Goal: Task Accomplishment & Management: Use online tool/utility

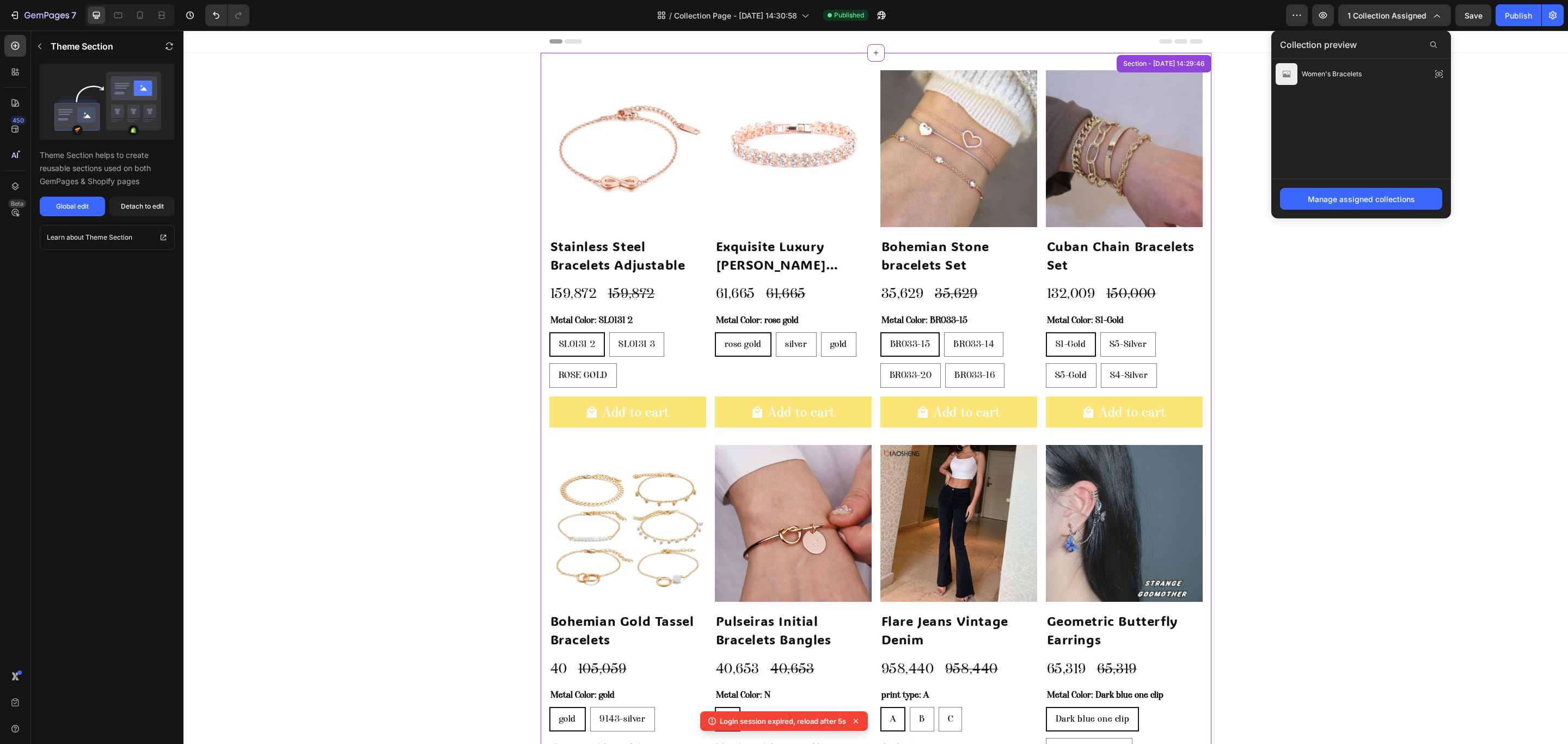
click at [617, 197] on img at bounding box center [628, 149] width 157 height 157
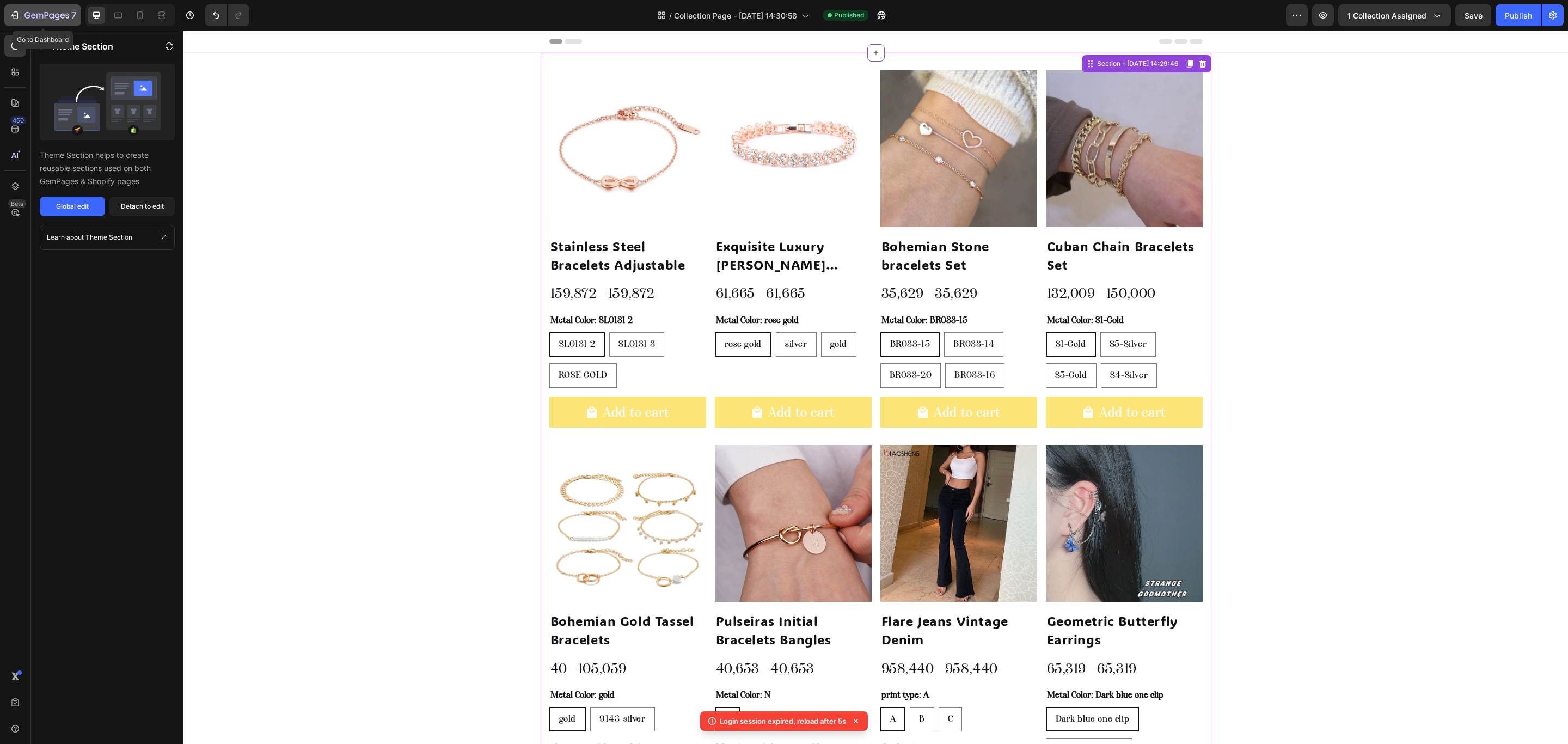
click at [26, 18] on icon "button" at bounding box center [47, 16] width 45 height 10
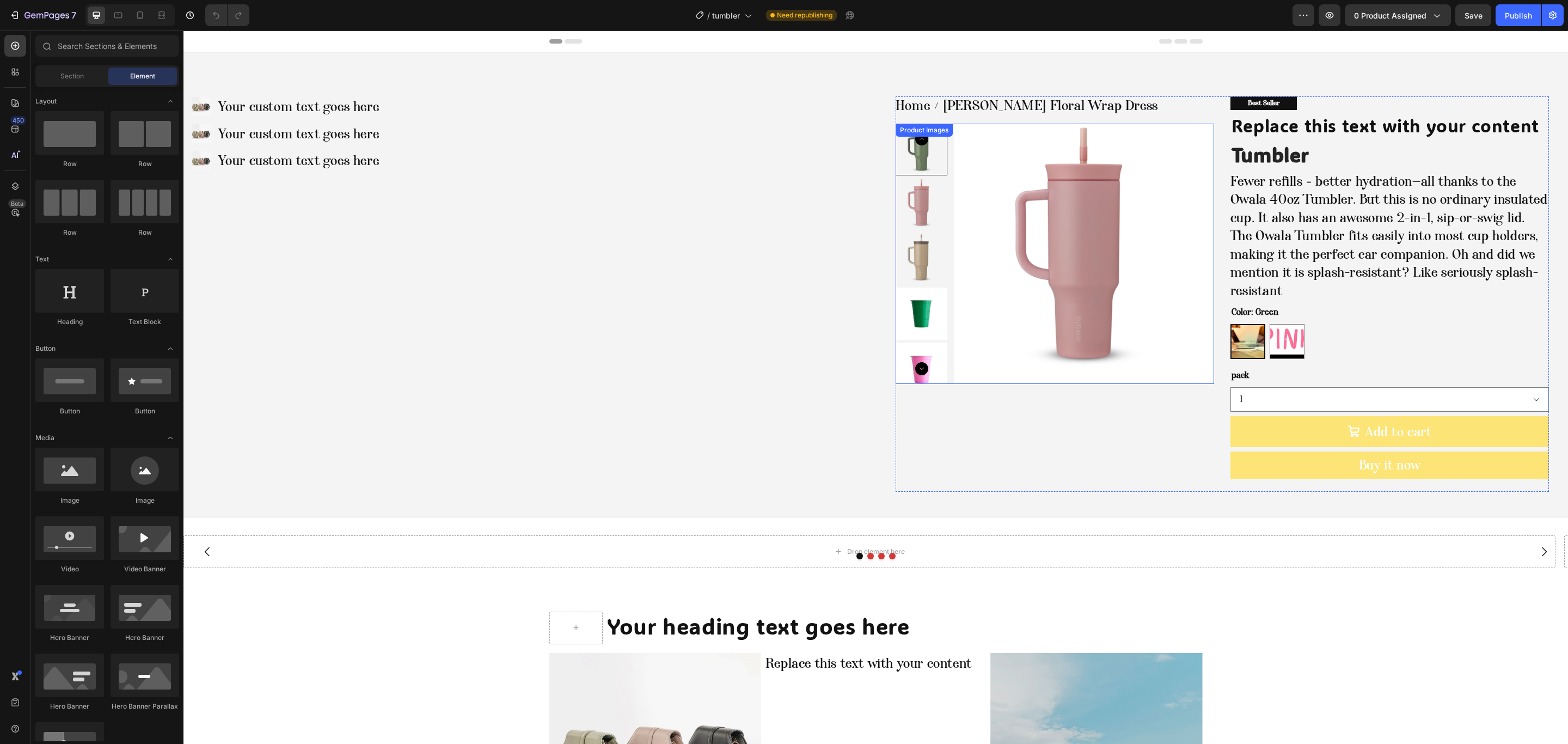
click at [1067, 246] on img at bounding box center [1083, 254] width 260 height 260
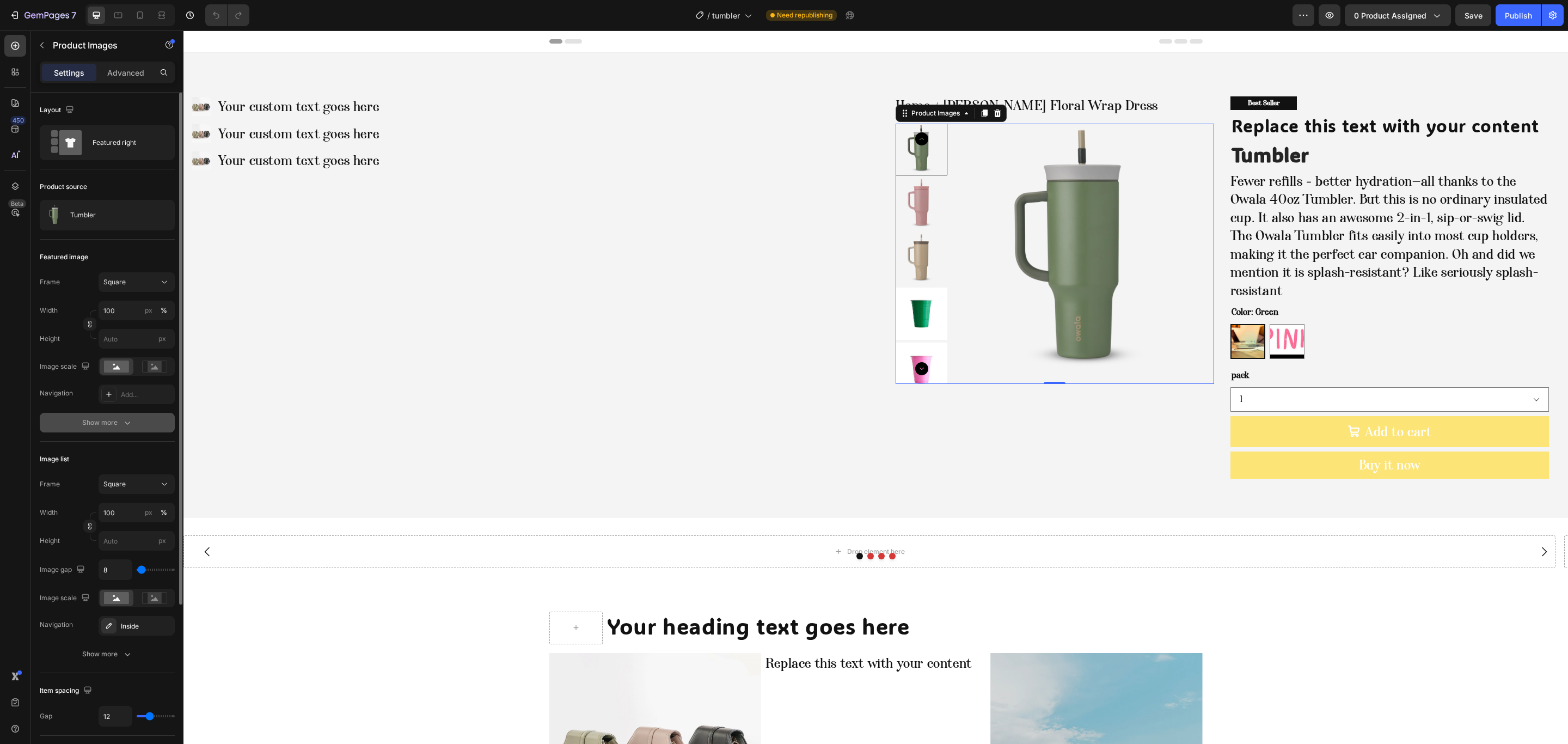
click at [92, 424] on div "Show more" at bounding box center [107, 422] width 50 height 11
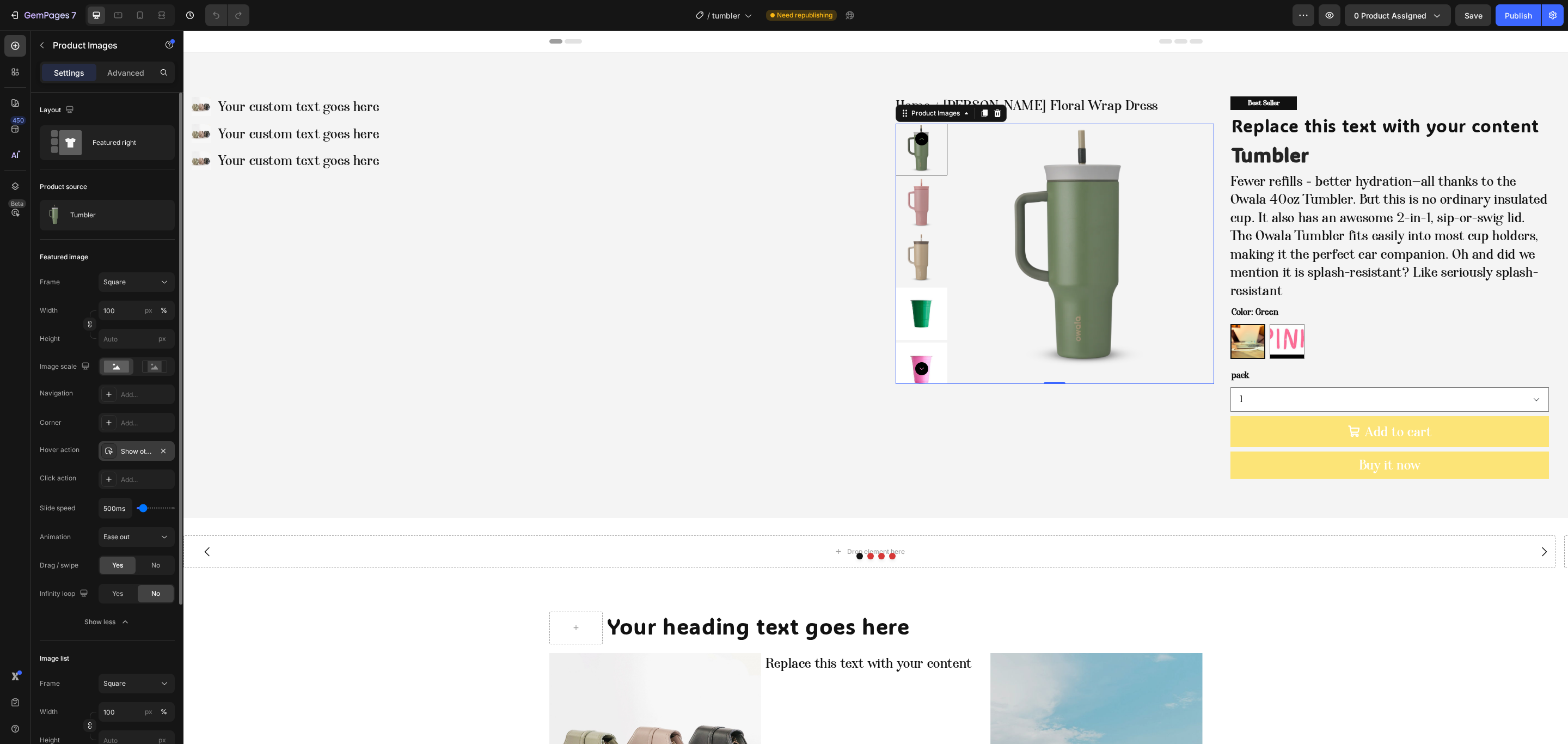
click at [139, 459] on div "Show other image" at bounding box center [136, 450] width 76 height 20
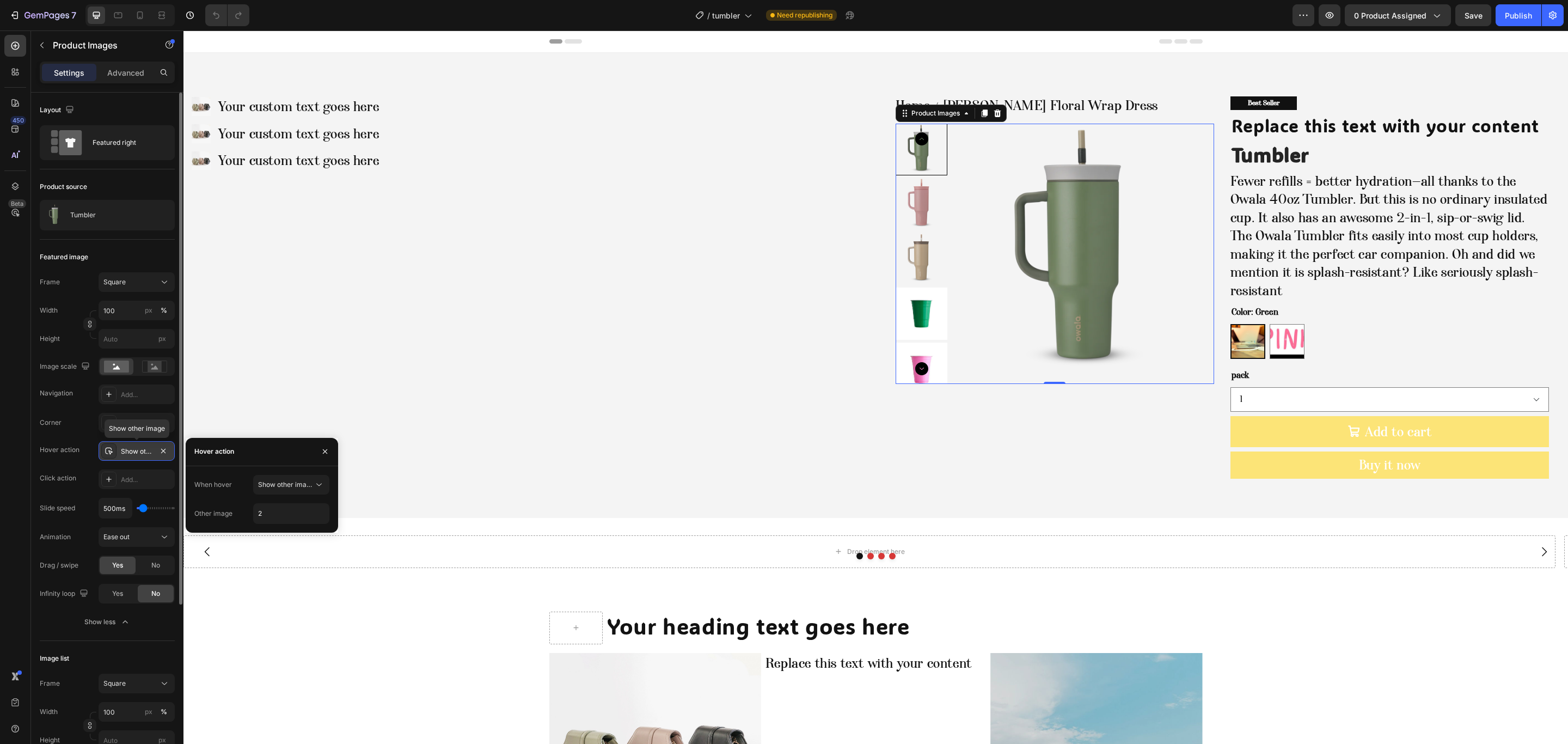
click at [139, 459] on div "Show other image" at bounding box center [136, 450] width 76 height 20
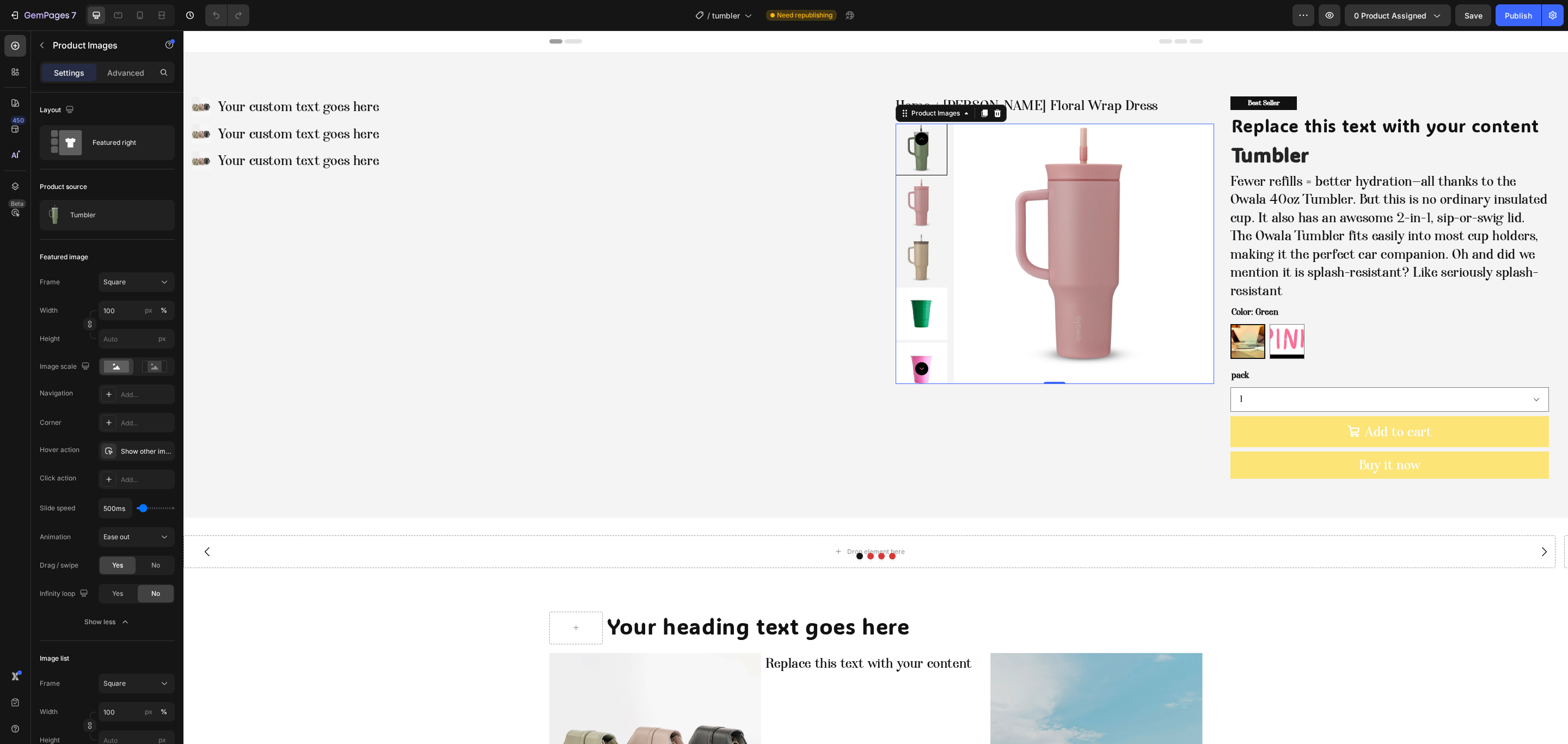
click at [1043, 270] on img at bounding box center [1083, 254] width 260 height 260
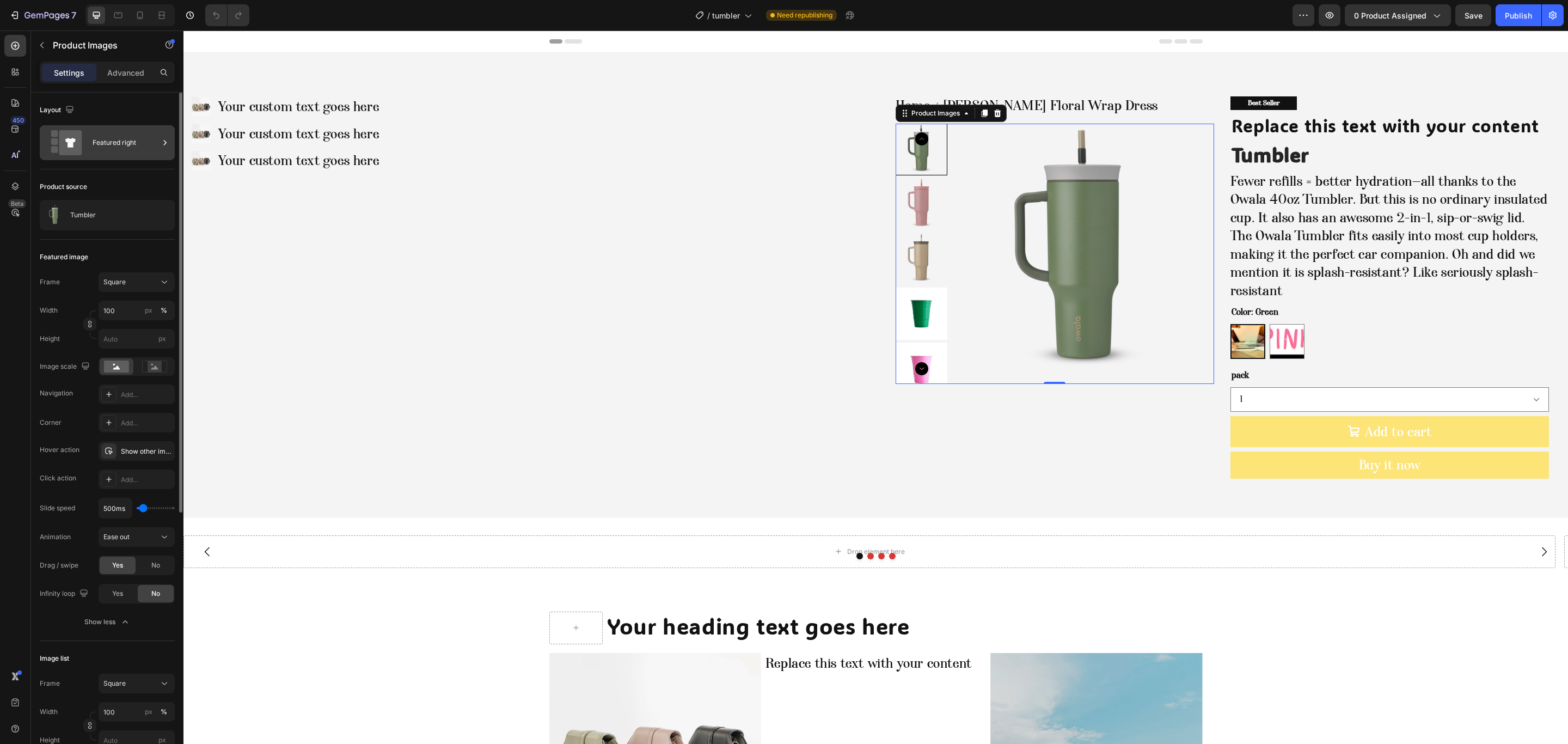
click at [105, 141] on div "Featured right" at bounding box center [126, 142] width 66 height 25
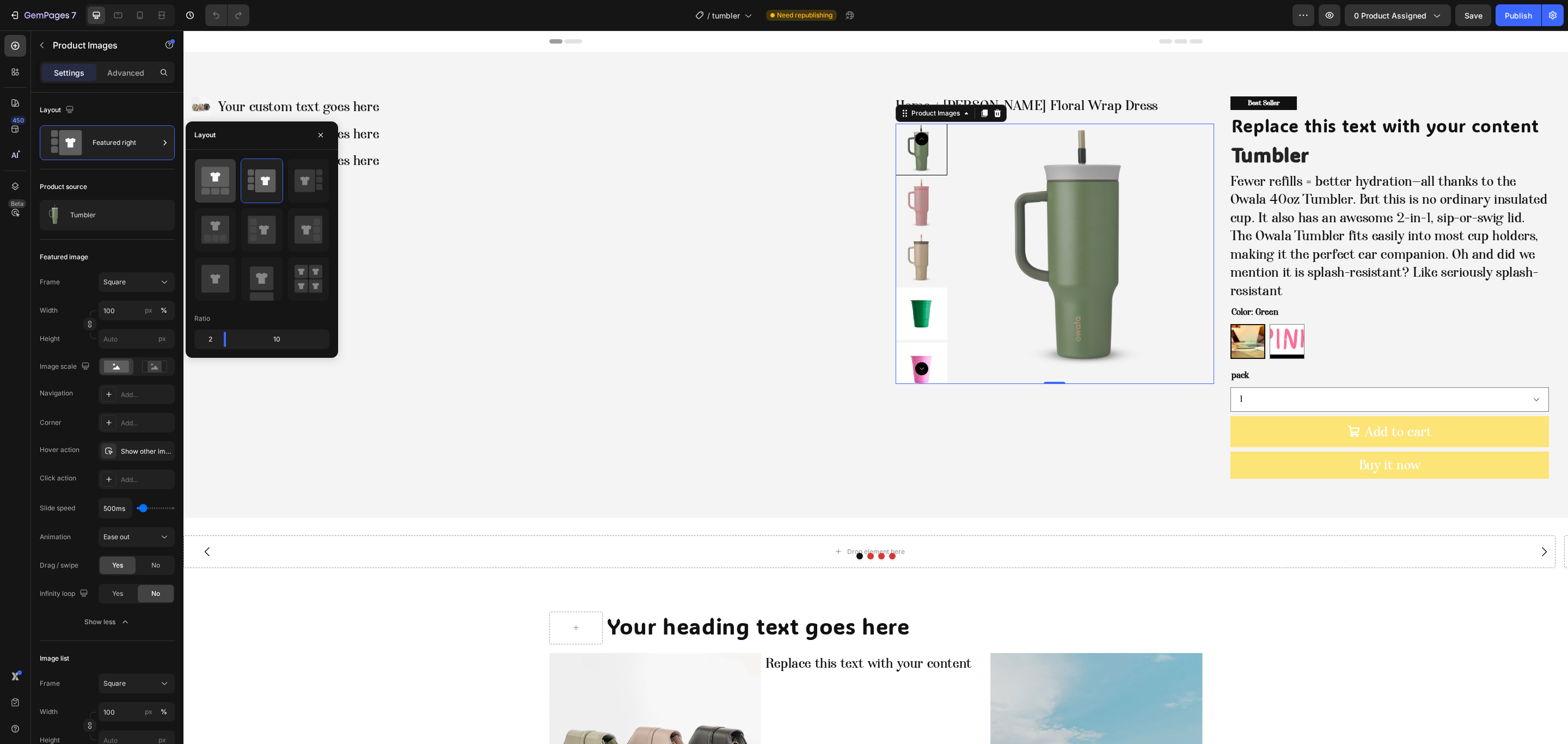
click at [219, 195] on icon at bounding box center [215, 181] width 28 height 30
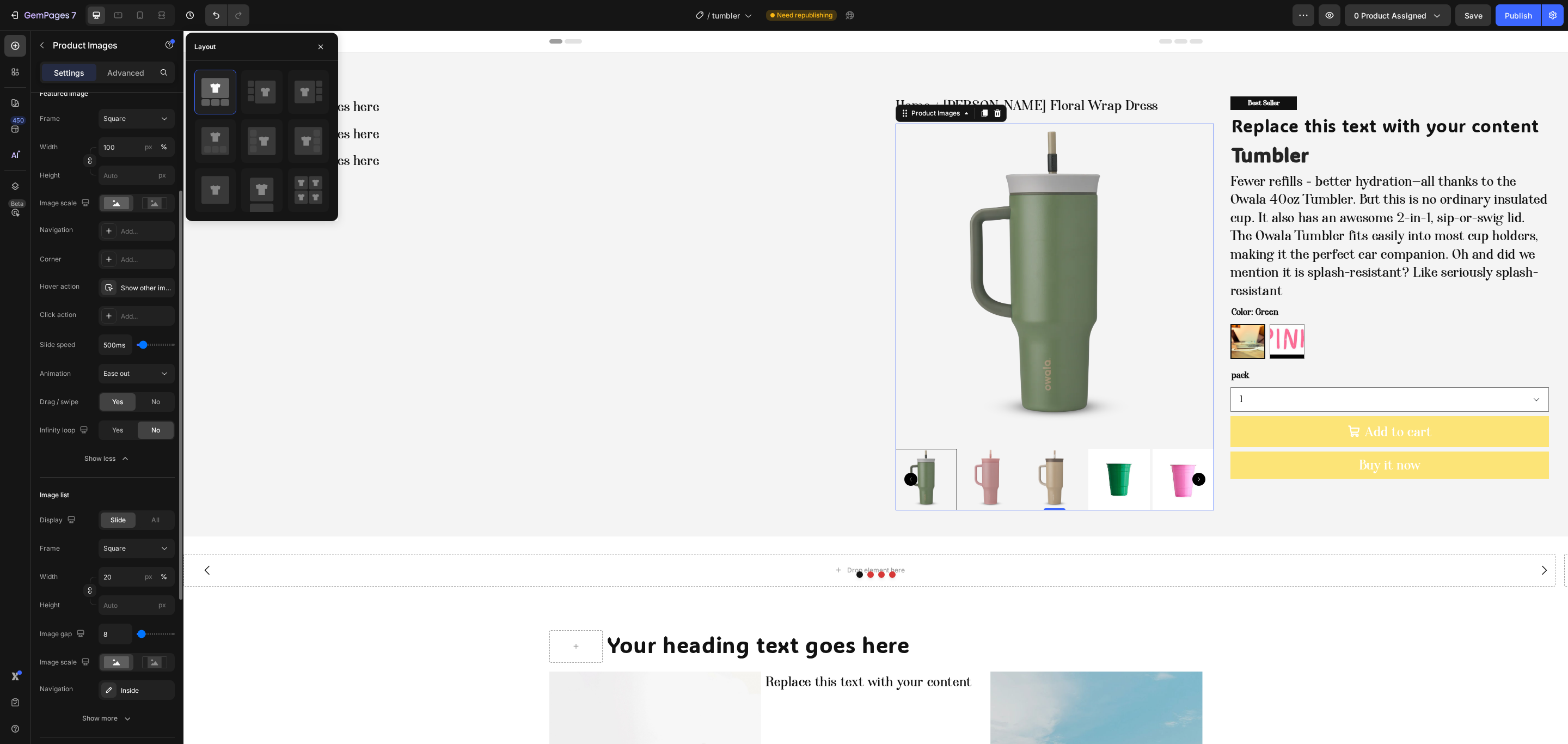
scroll to position [245, 0]
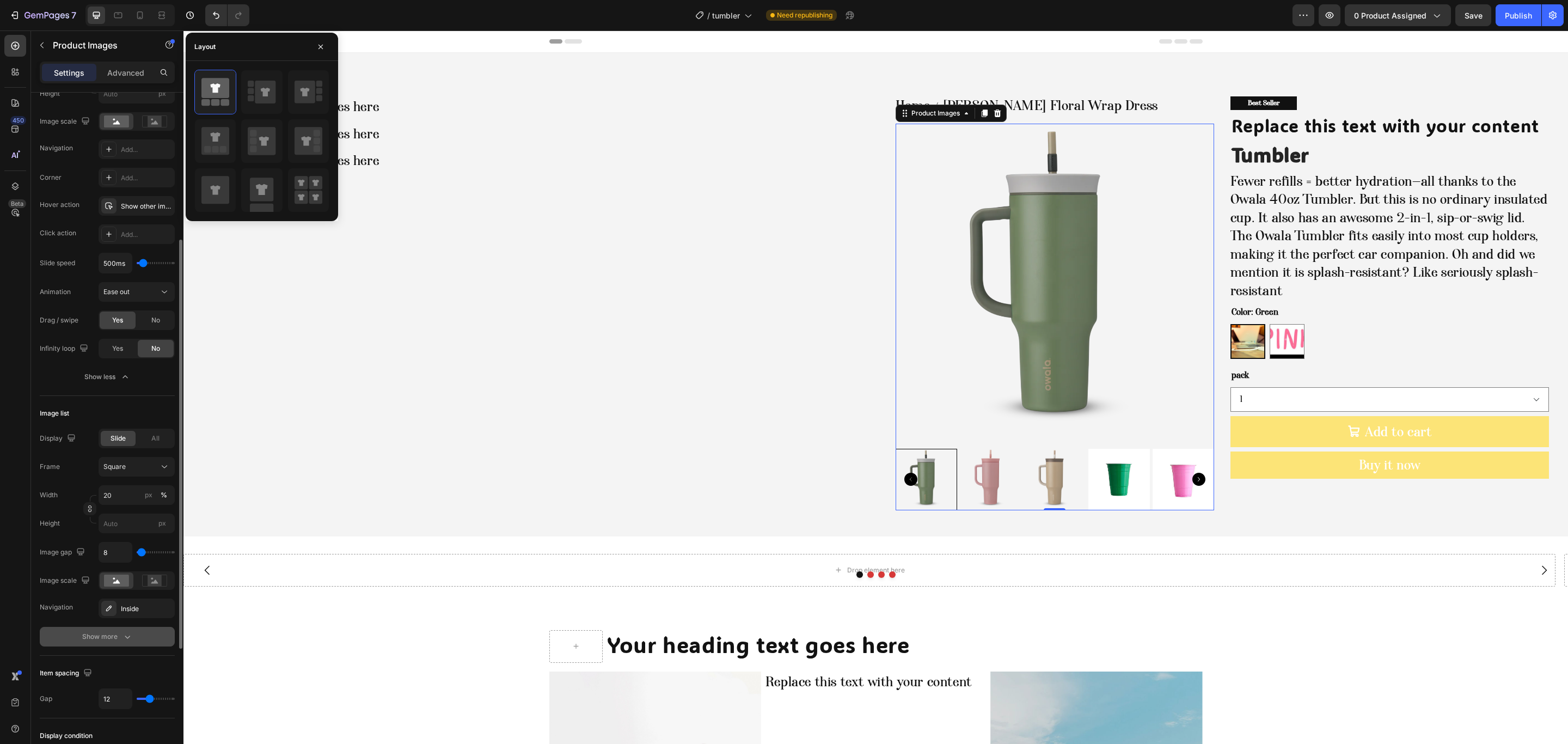
click at [102, 638] on div "Show more" at bounding box center [107, 637] width 50 height 11
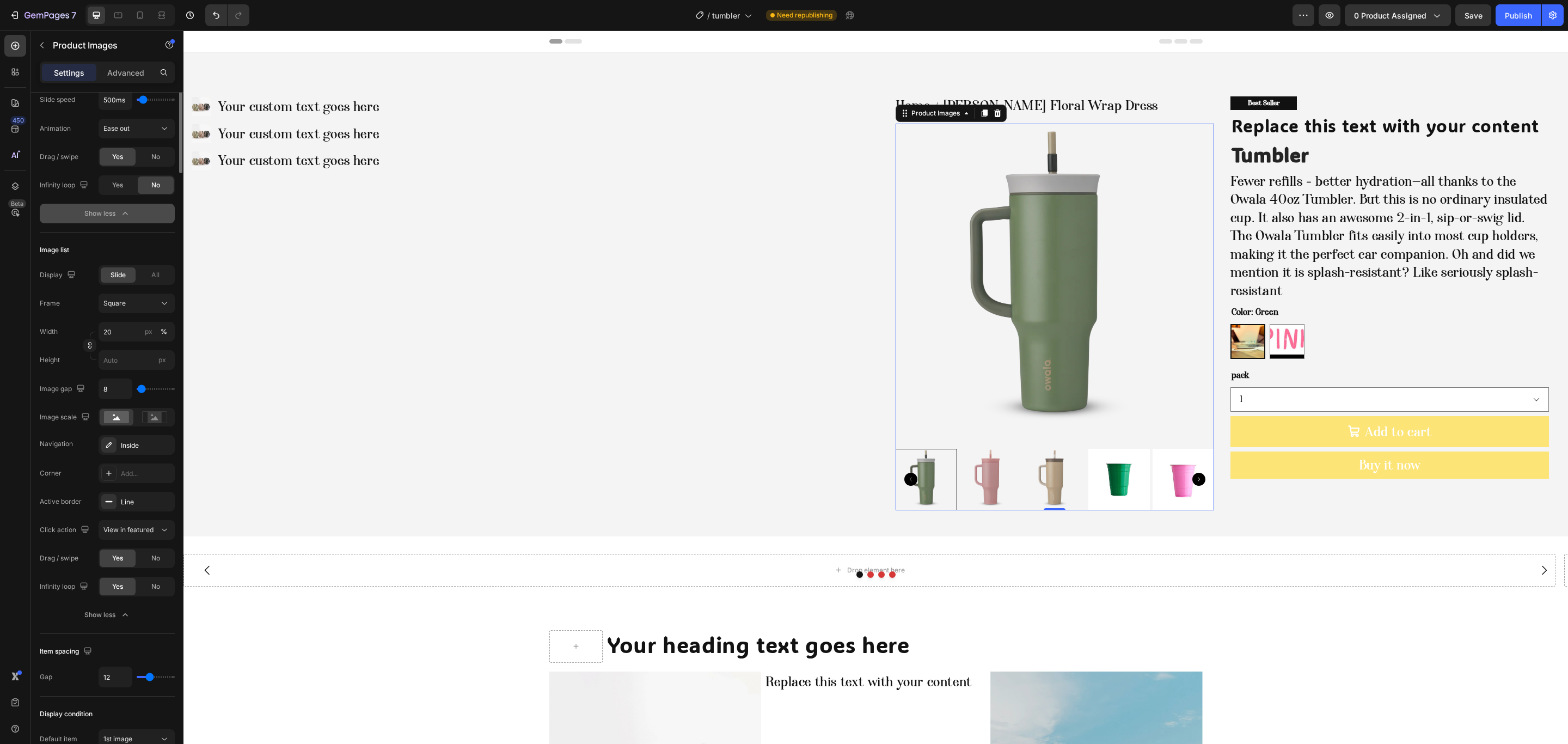
scroll to position [0, 0]
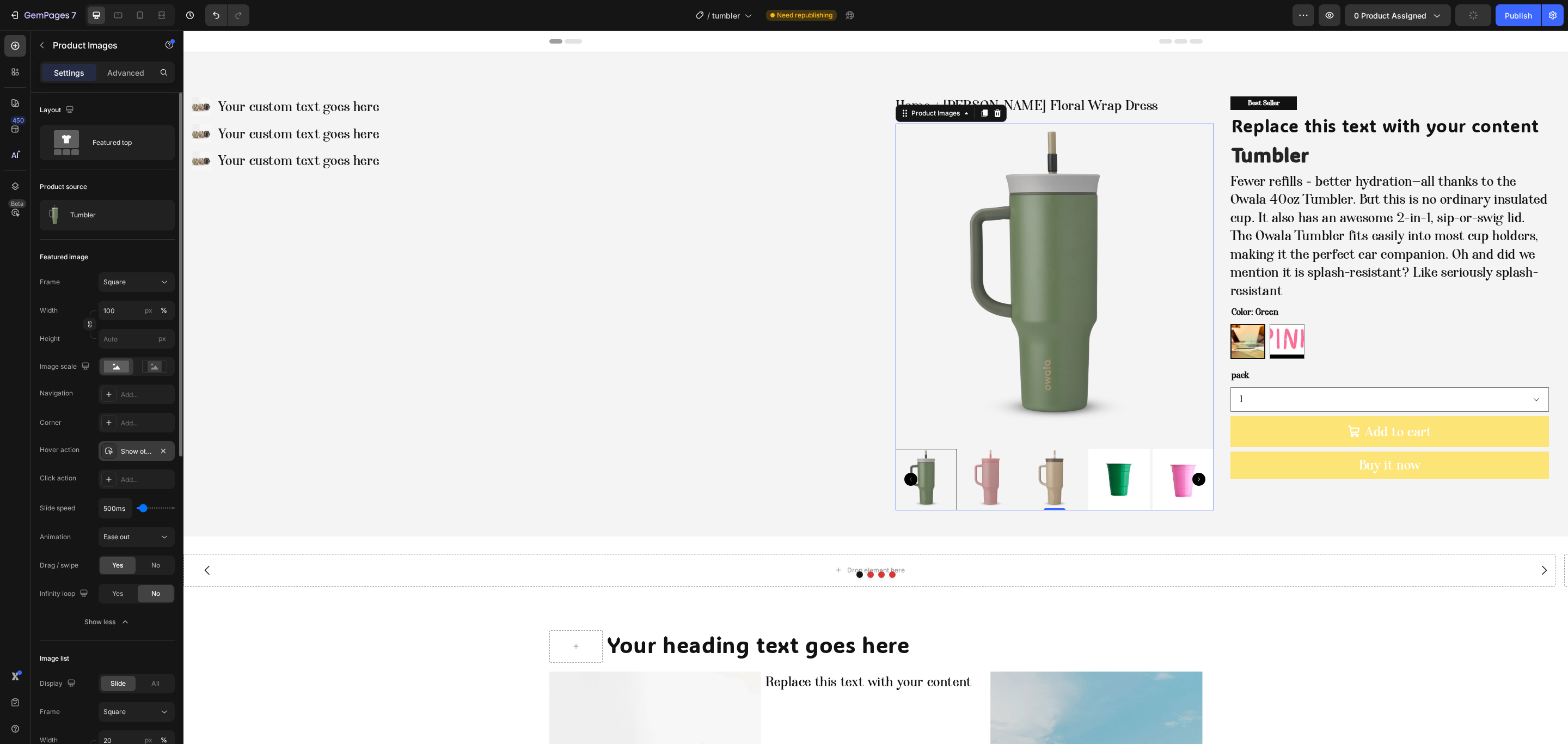
click at [122, 458] on div "Show other image" at bounding box center [136, 450] width 76 height 20
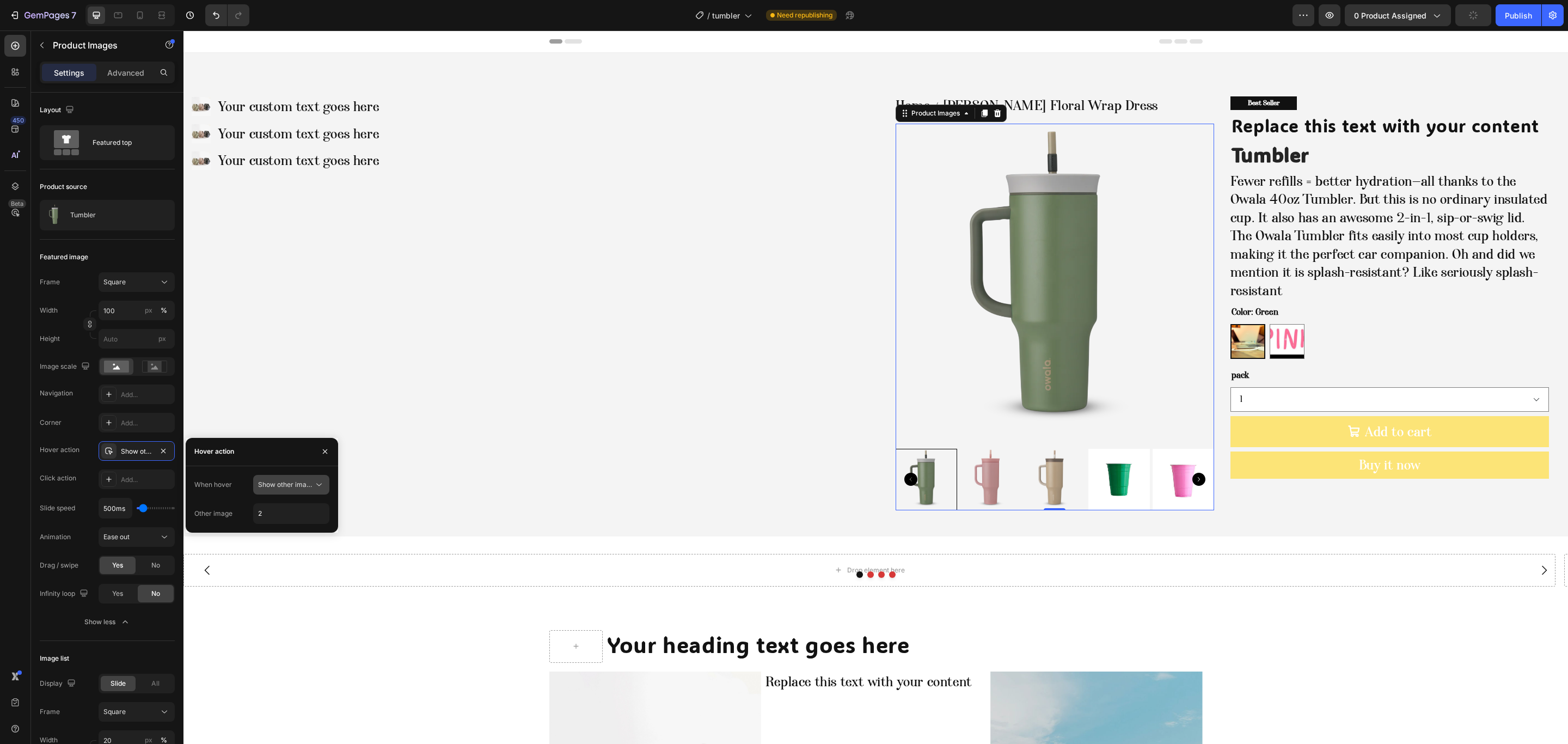
click at [272, 479] on div "Show other image" at bounding box center [291, 485] width 66 height 11
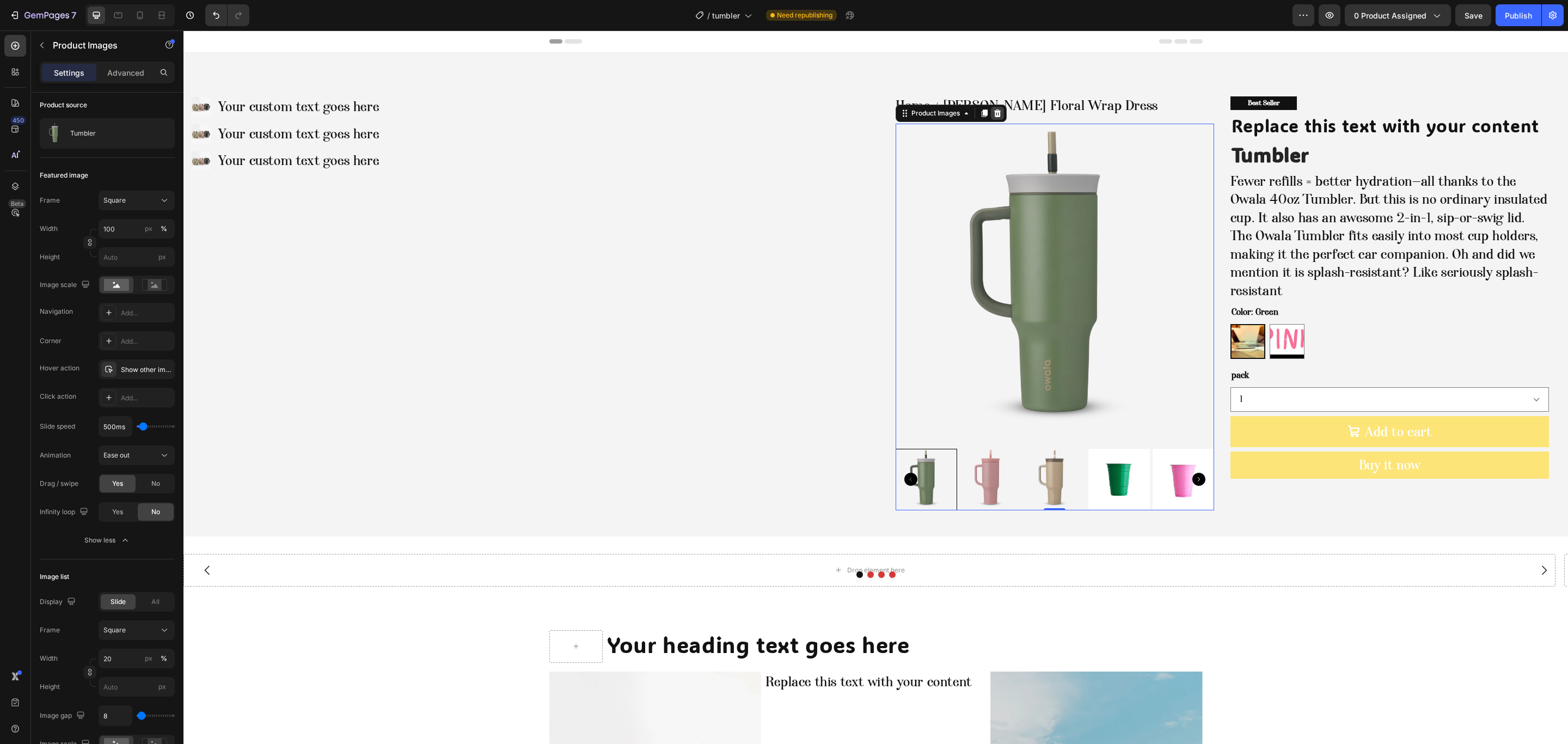
click at [993, 110] on div at bounding box center [997, 113] width 13 height 13
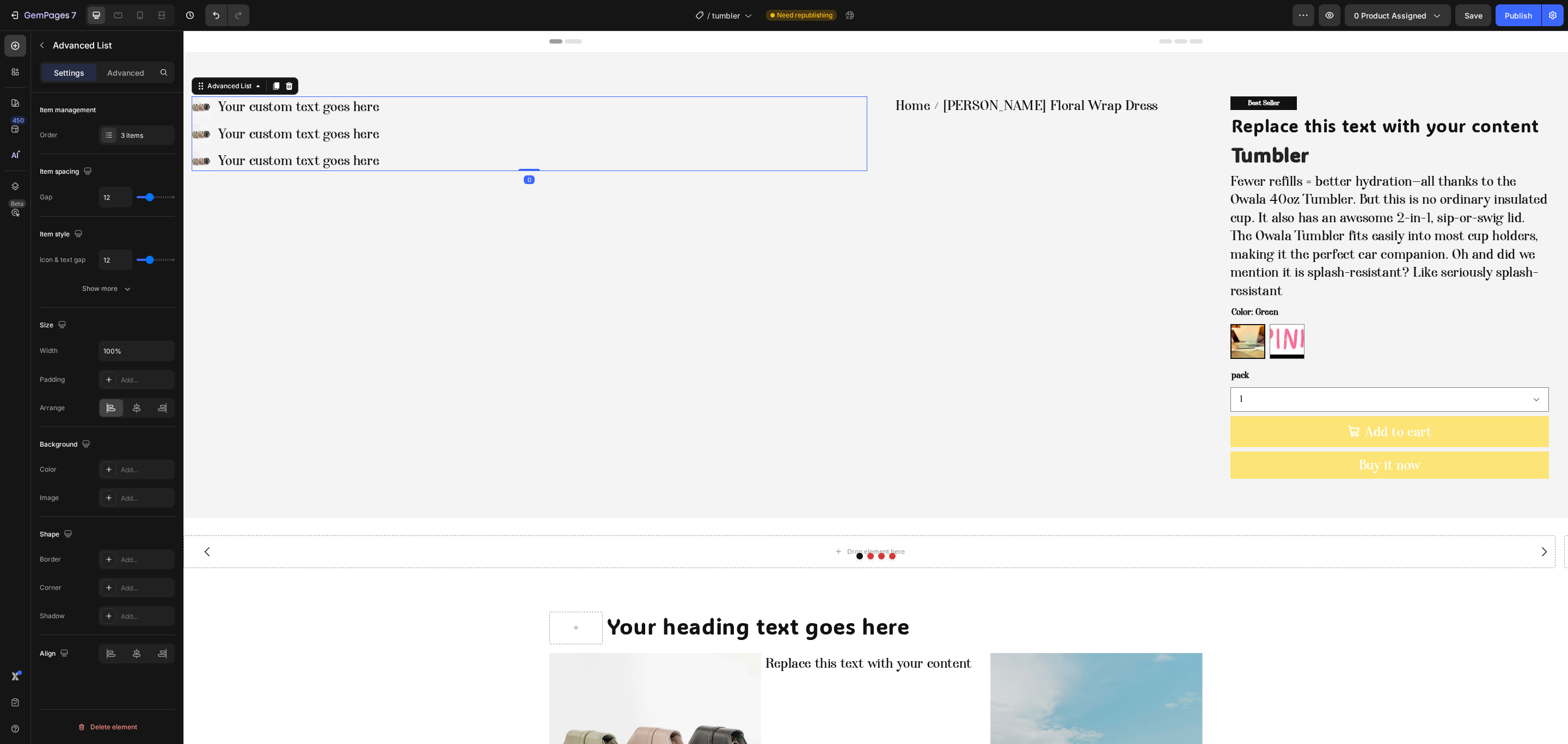
click at [404, 126] on div "Image Your custom text goes here Text Block Image Your custom text goes here Te…" at bounding box center [529, 134] width 676 height 74
click at [289, 85] on icon at bounding box center [289, 86] width 7 height 8
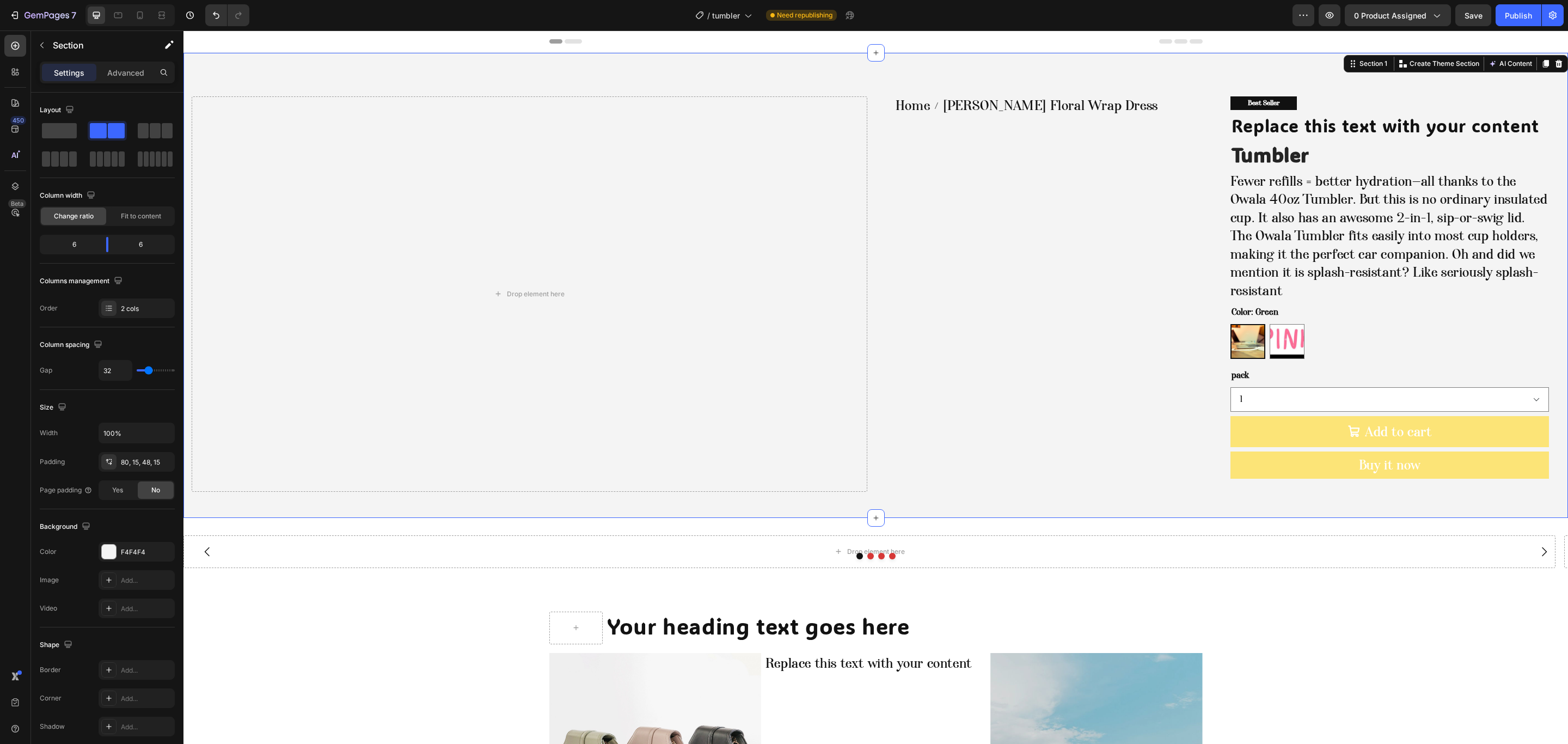
click at [314, 80] on div "Drop element here Home [PERSON_NAME] Floral Wrap Dress Breadcrumb Best Seller T…" at bounding box center [875, 285] width 1384 height 465
click at [67, 133] on span at bounding box center [59, 130] width 35 height 15
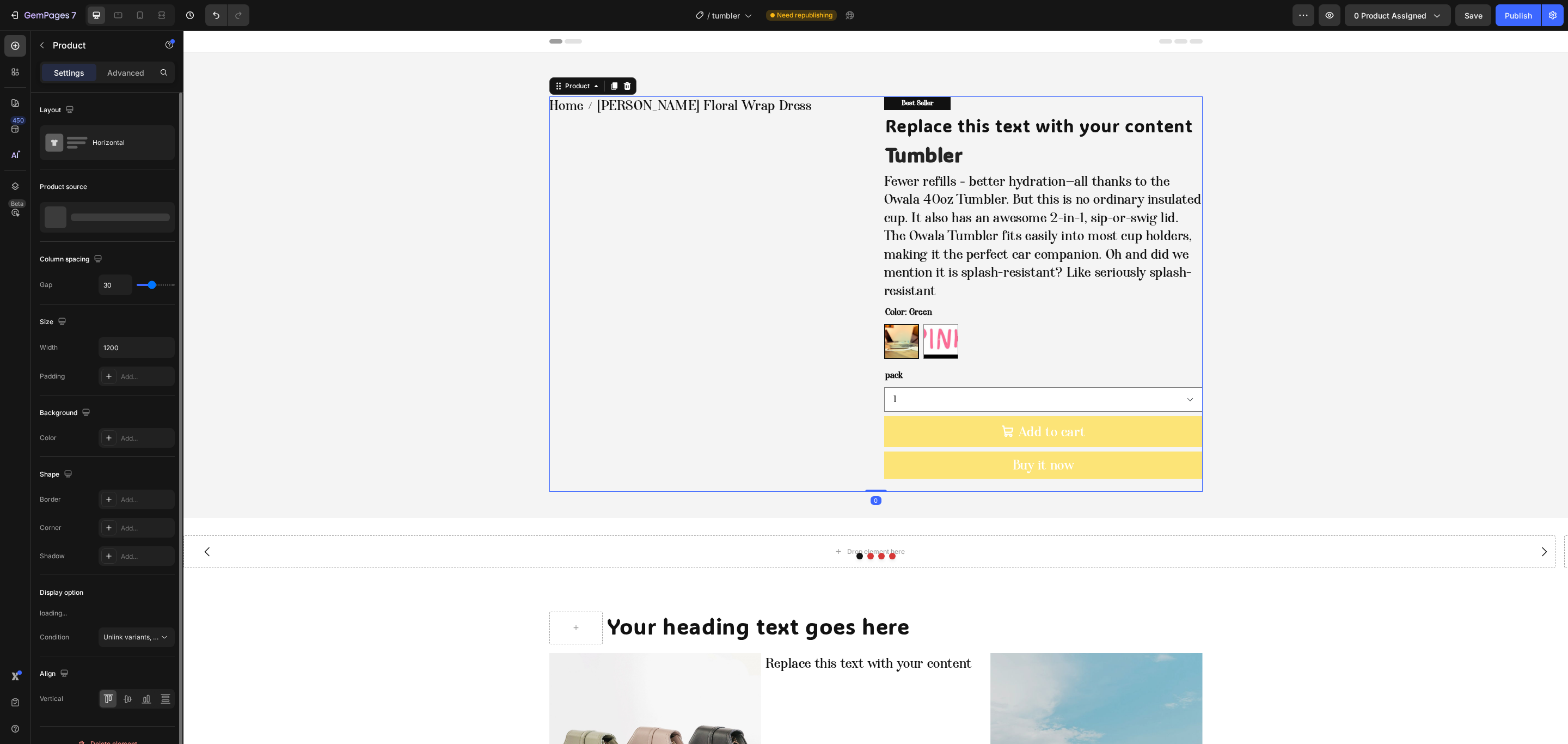
click at [549, 191] on div "Home [PERSON_NAME] Floral Wrap Dress Breadcrumb" at bounding box center [708, 294] width 318 height 395
click at [54, 55] on div "Product" at bounding box center [93, 45] width 124 height 28
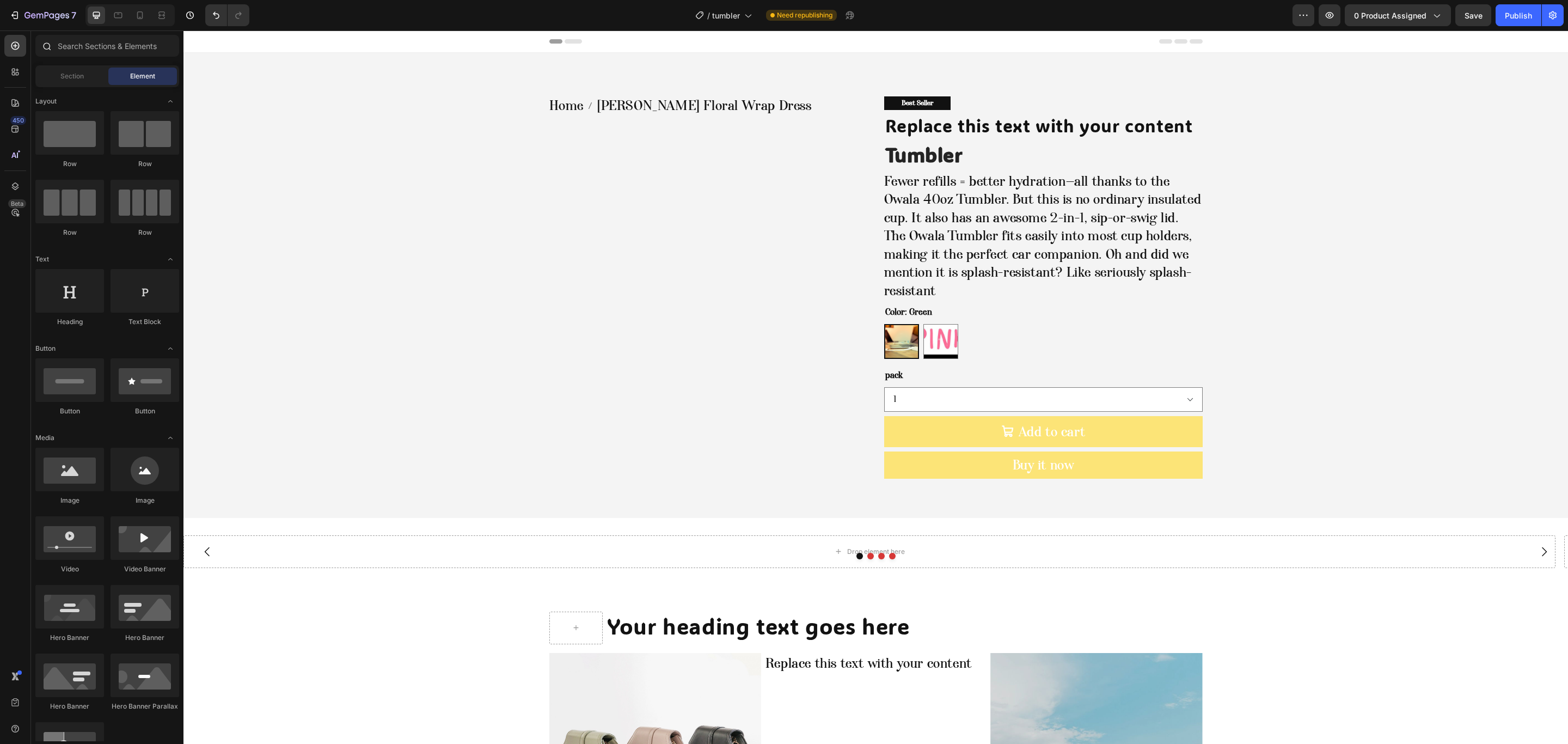
click at [114, 57] on div at bounding box center [107, 48] width 153 height 26
click at [116, 56] on input "text" at bounding box center [107, 46] width 144 height 22
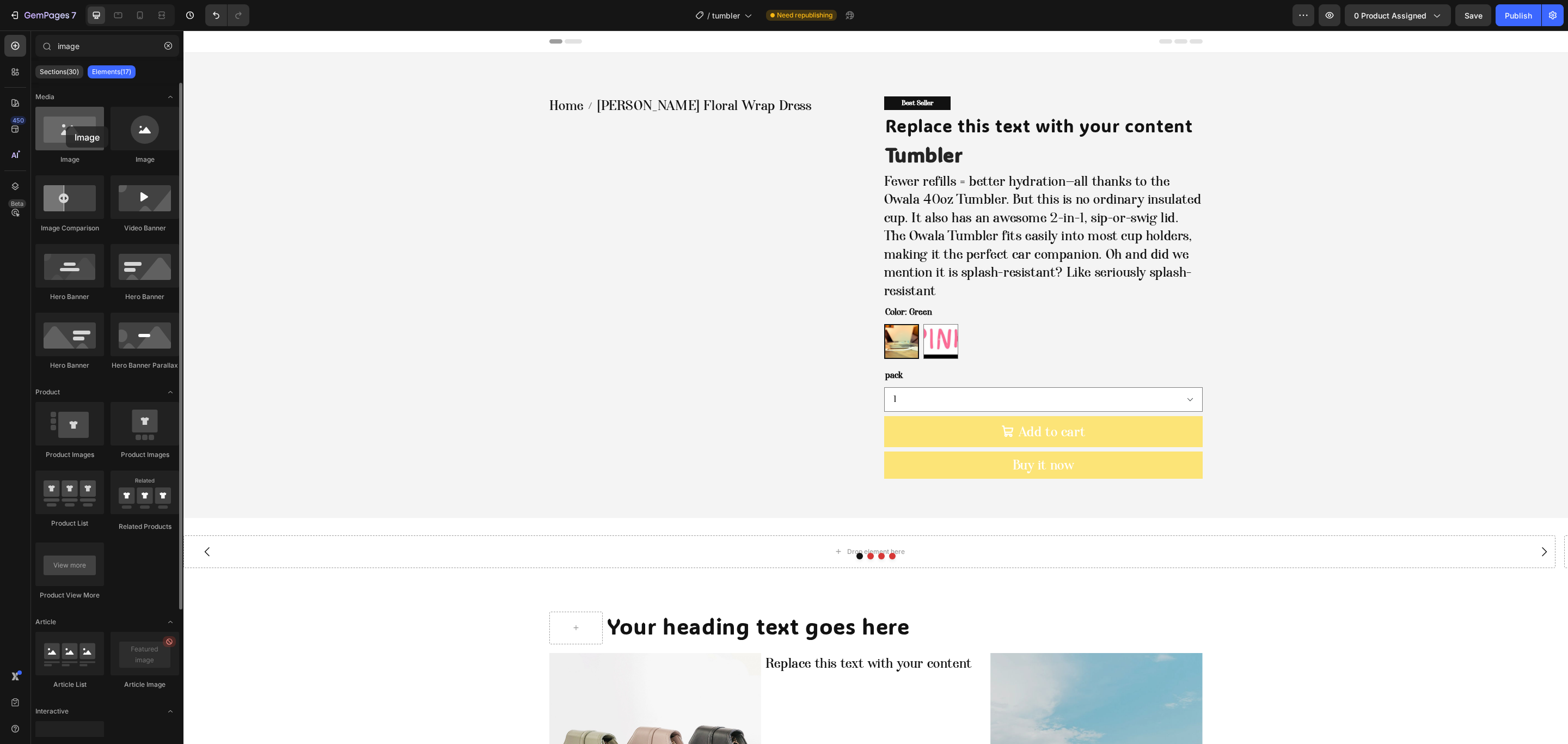
drag, startPoint x: 74, startPoint y: 131, endPoint x: 66, endPoint y: 133, distance: 8.2
click at [66, 133] on div at bounding box center [70, 128] width 69 height 43
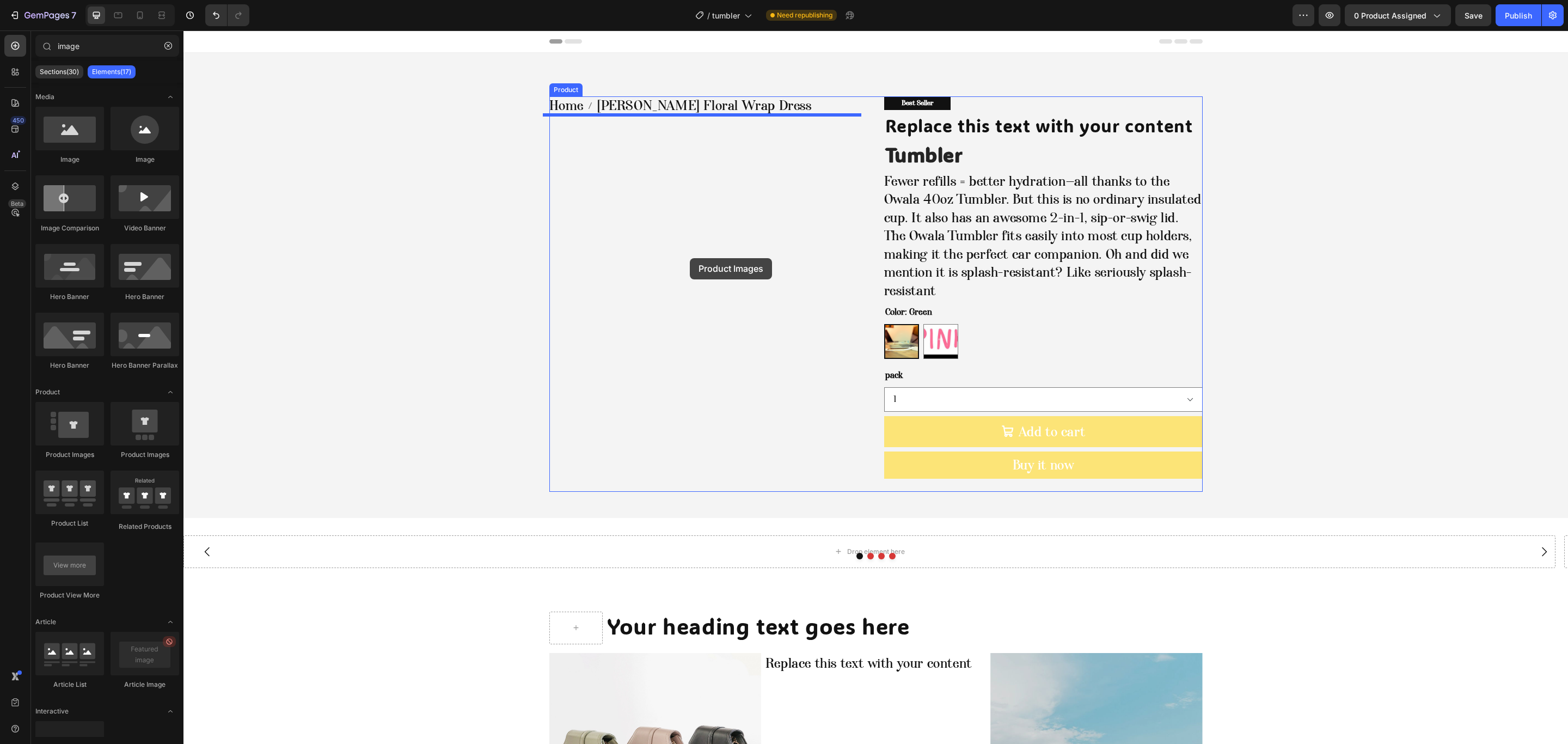
drag, startPoint x: 264, startPoint y: 445, endPoint x: 690, endPoint y: 258, distance: 465.2
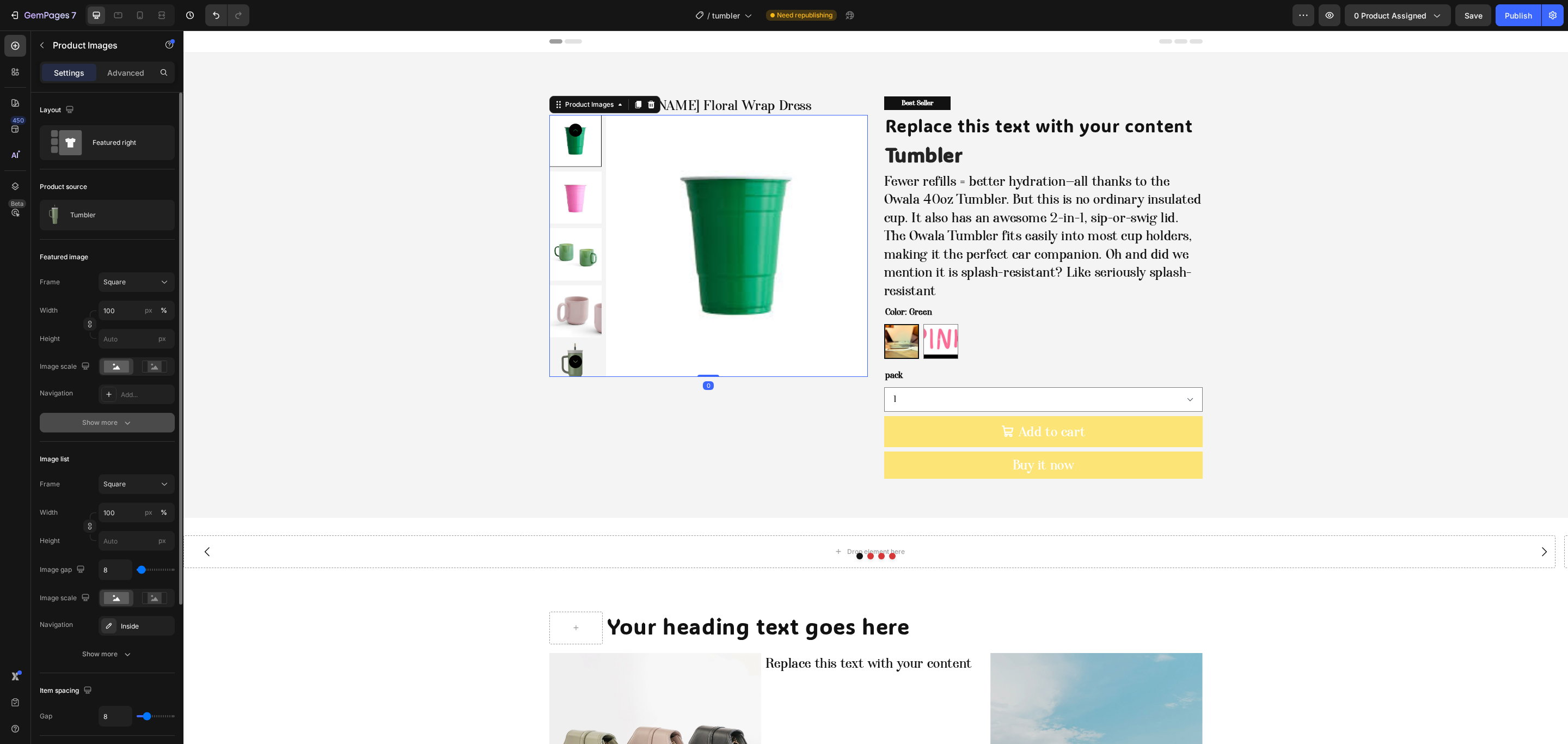
click at [112, 415] on button "Show more" at bounding box center [107, 422] width 135 height 20
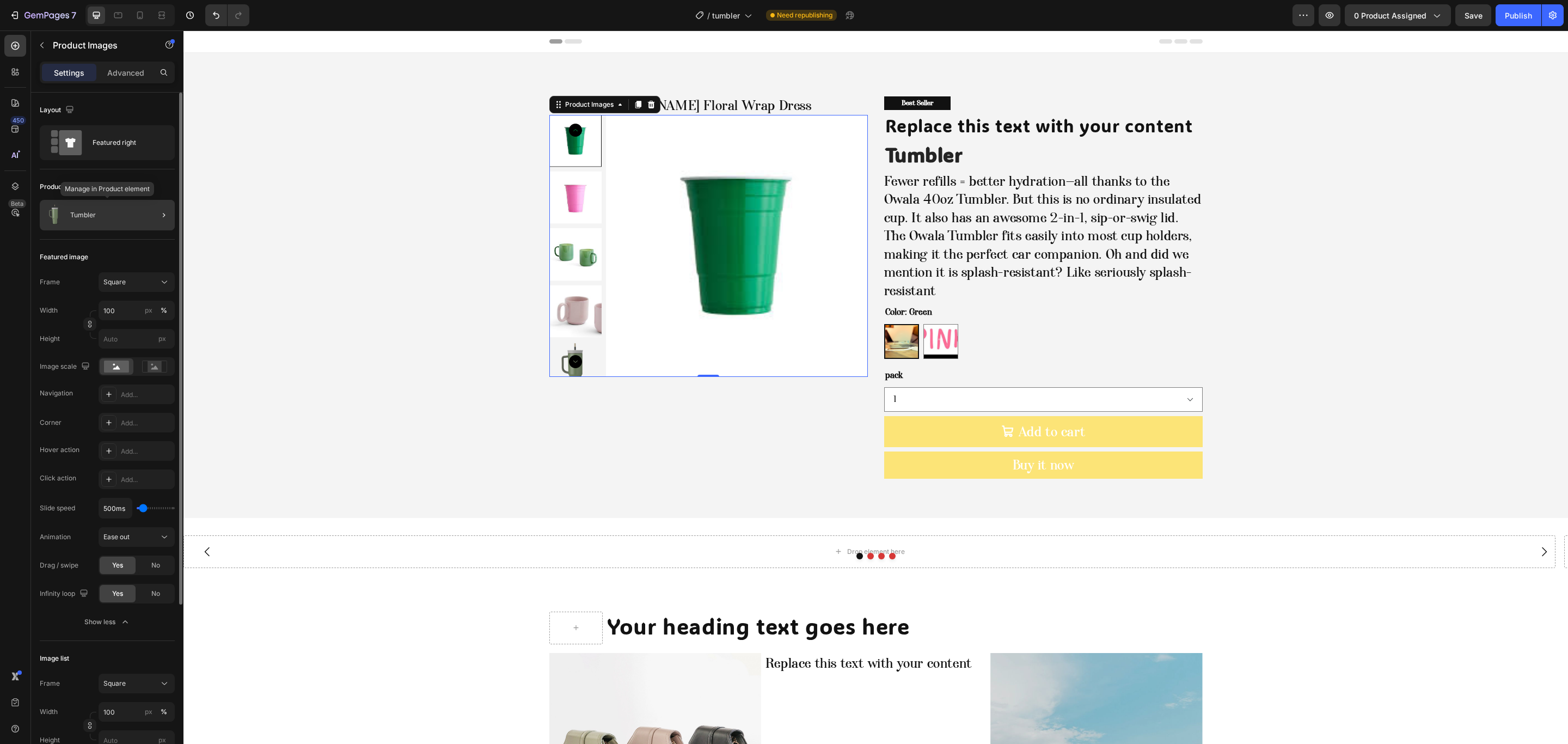
click at [82, 218] on p "Tumbler" at bounding box center [83, 215] width 26 height 8
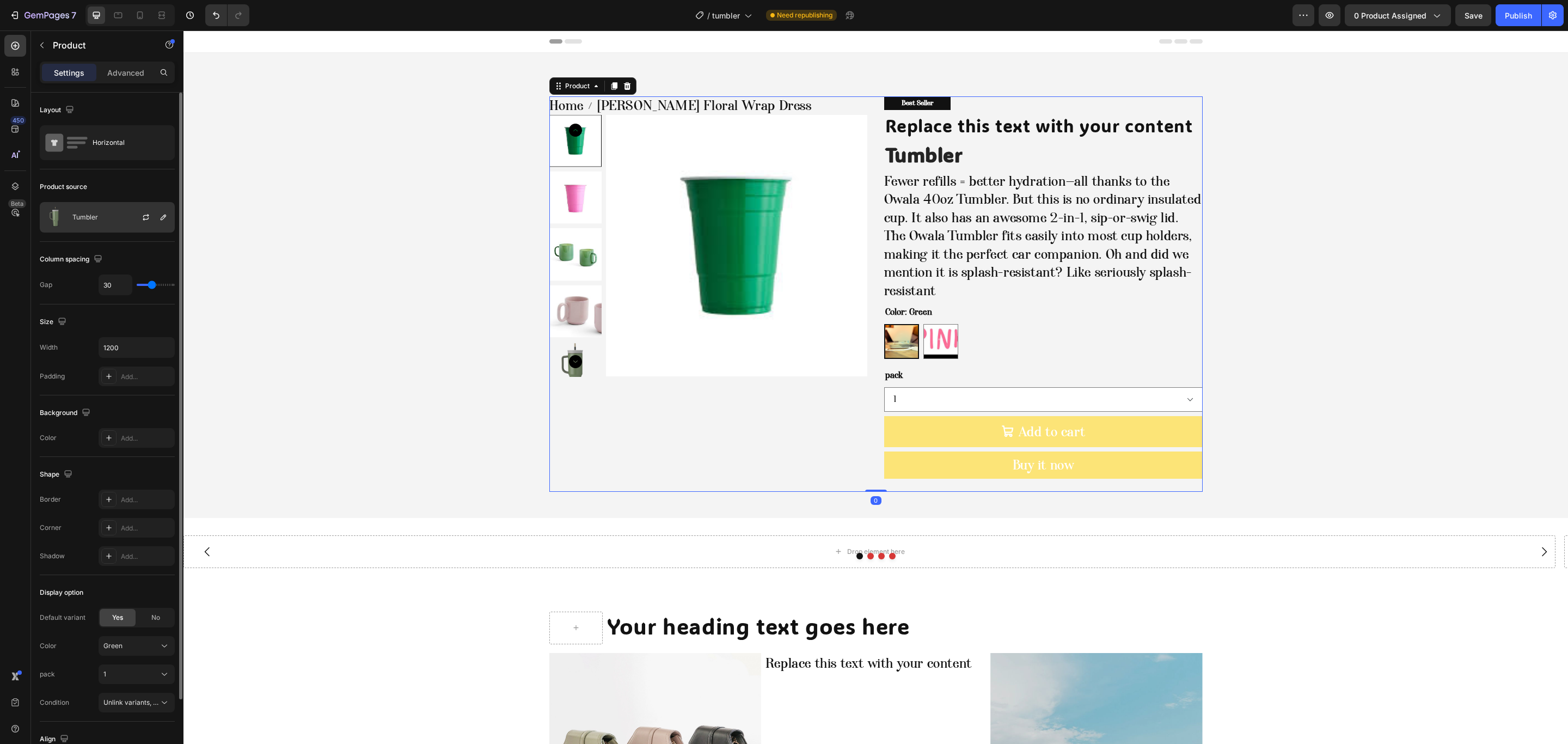
click at [82, 218] on p "Tumbler" at bounding box center [86, 218] width 26 height 8
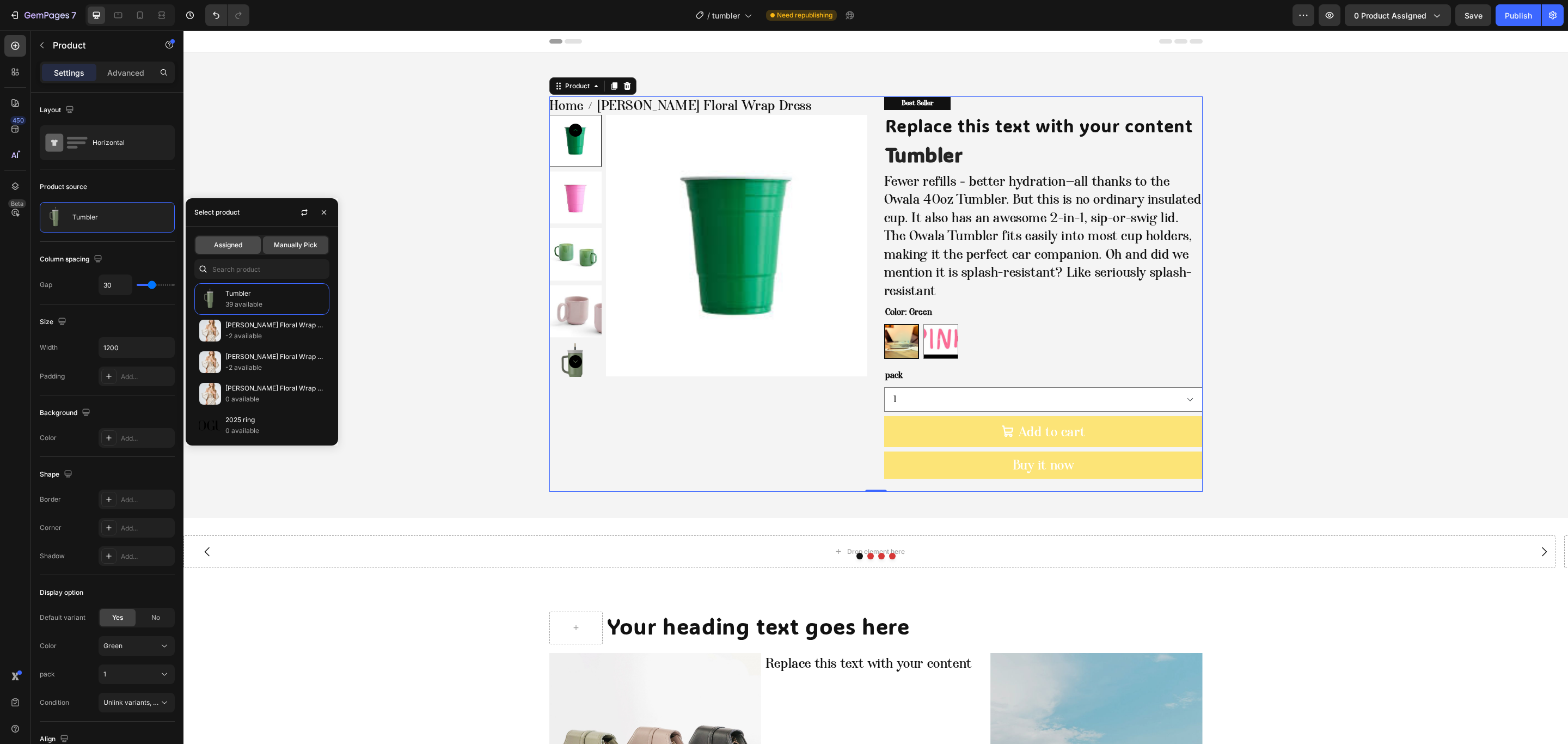
click at [230, 238] on div "Assigned" at bounding box center [228, 245] width 66 height 18
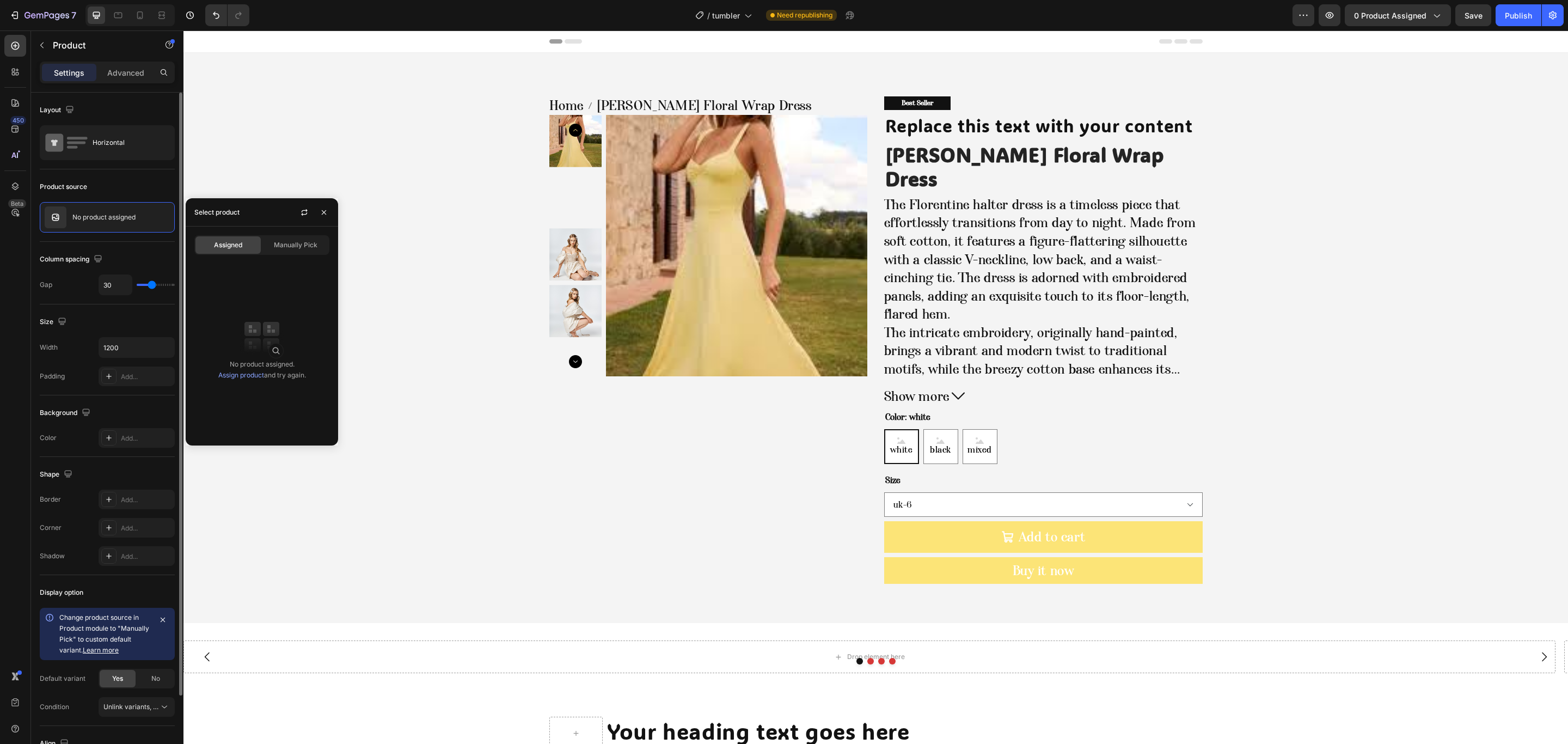
click at [78, 320] on div "Size" at bounding box center [107, 322] width 135 height 18
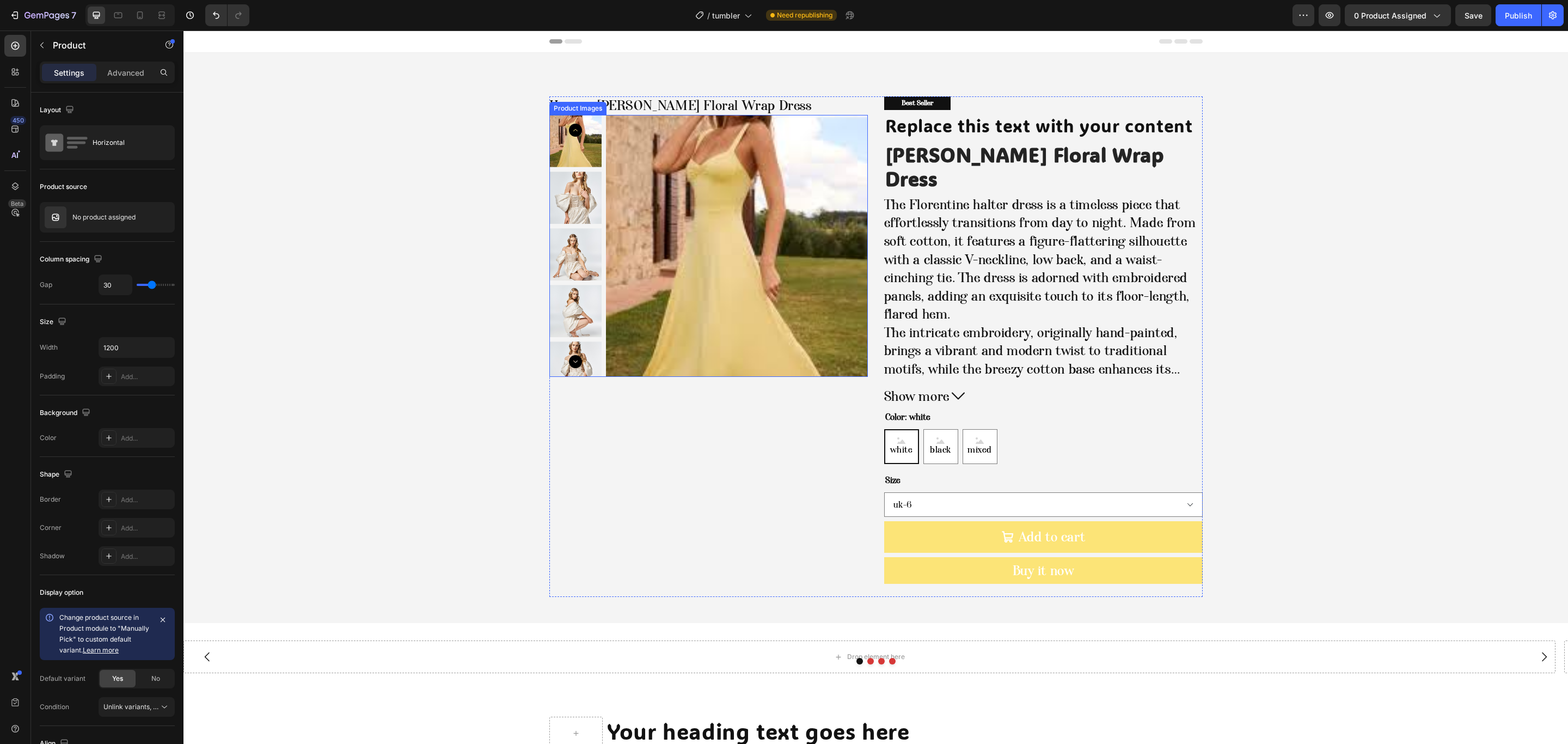
click at [616, 236] on img at bounding box center [736, 246] width 261 height 262
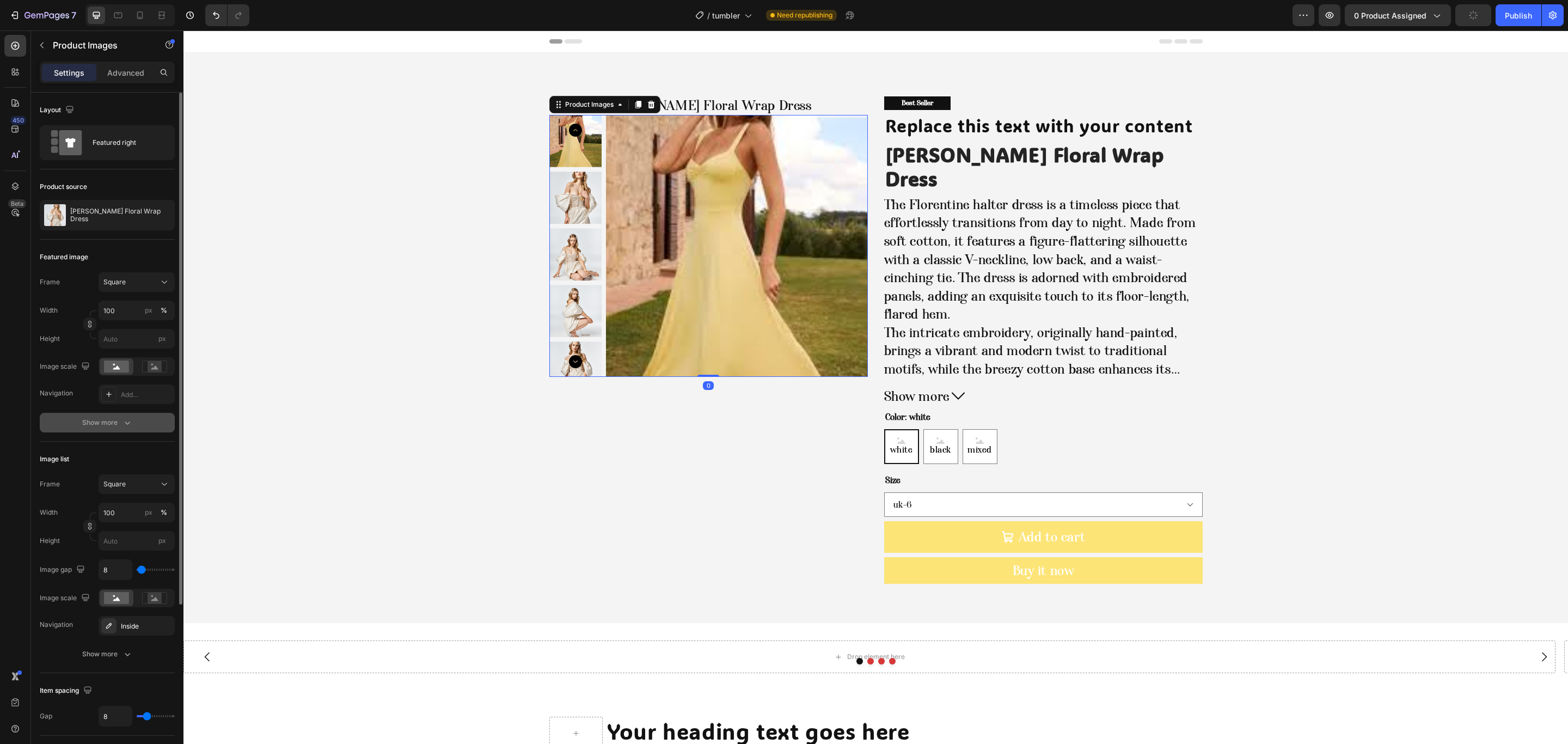
click at [111, 430] on button "Show more" at bounding box center [107, 422] width 135 height 20
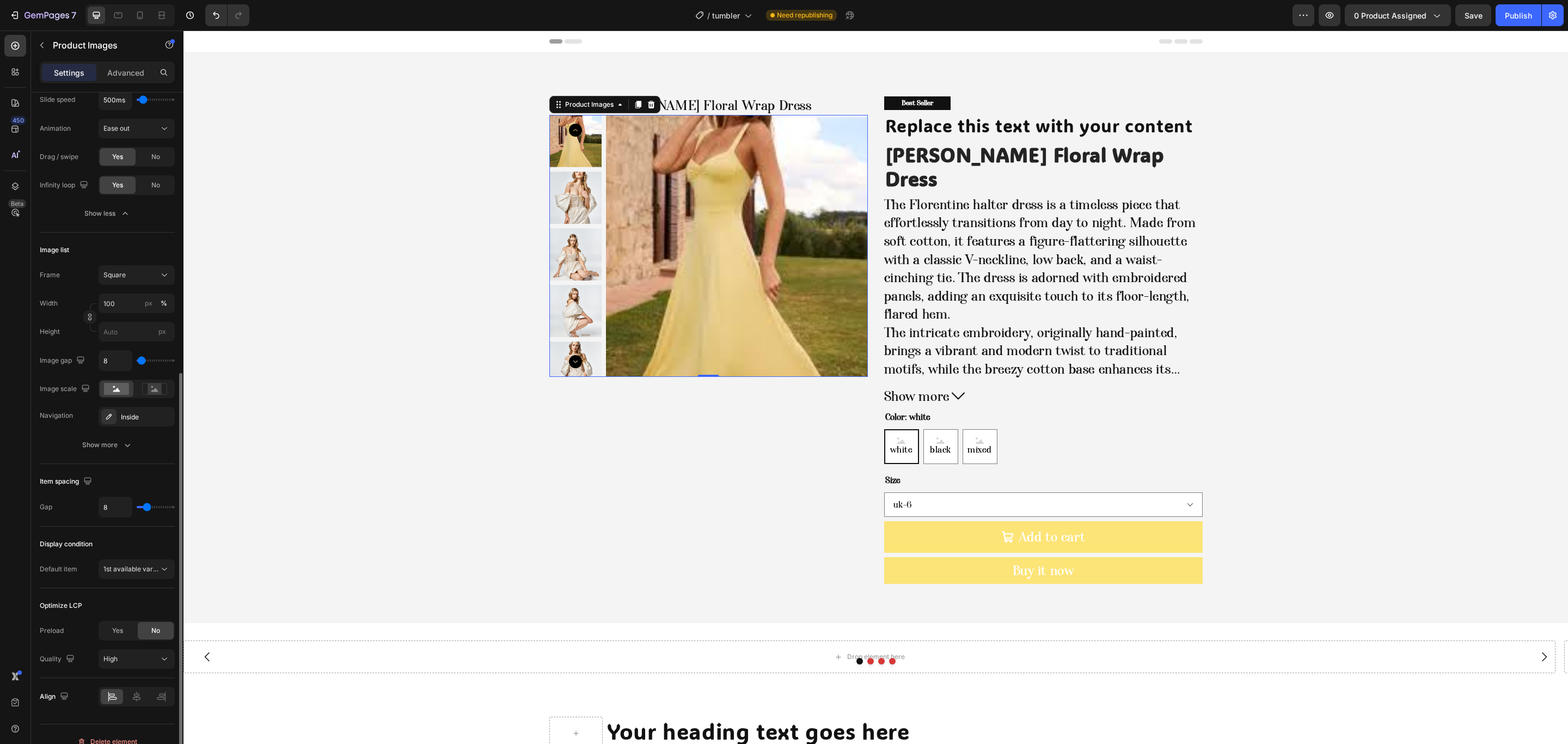
scroll to position [426, 0]
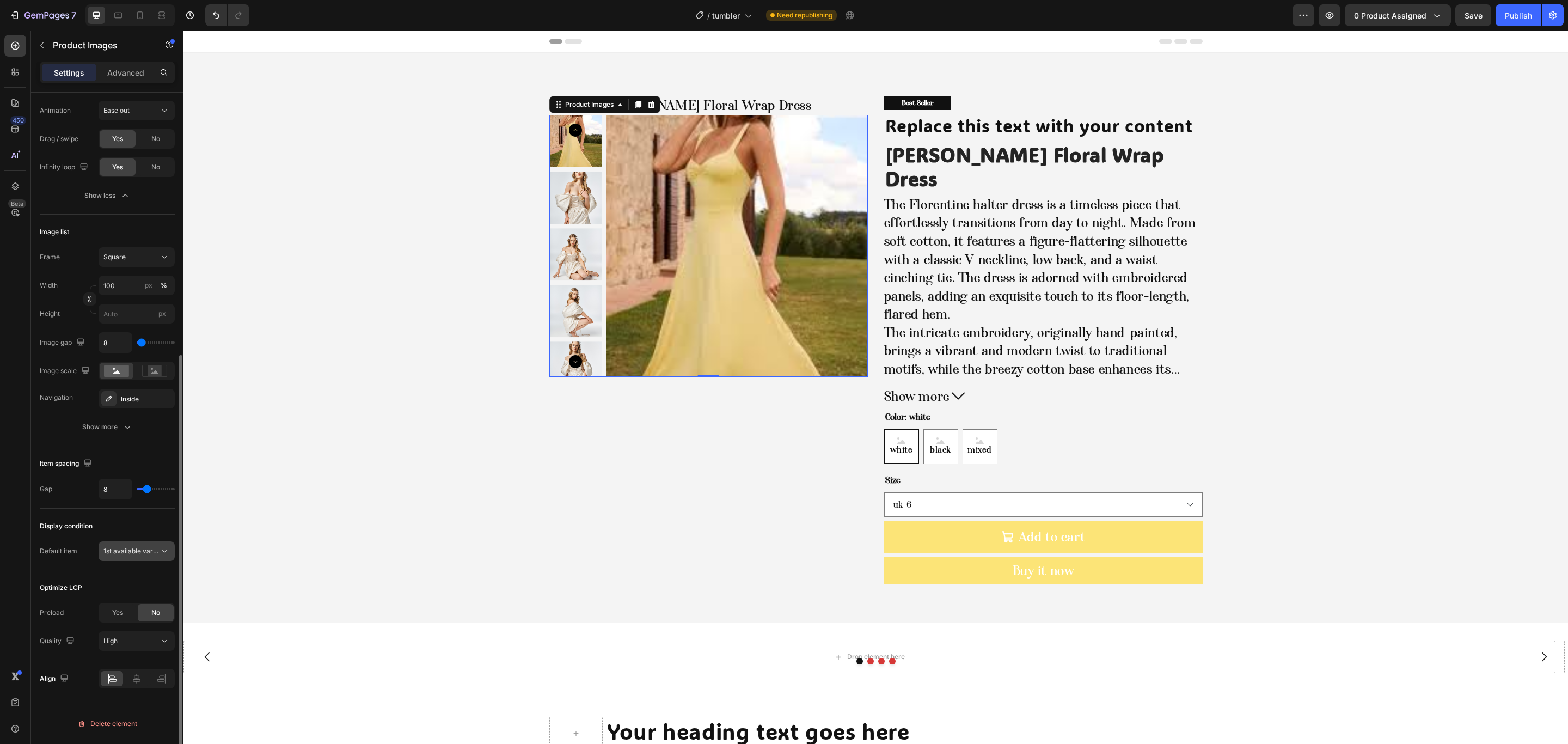
click at [117, 546] on button "1st available variant" at bounding box center [136, 551] width 76 height 20
click at [136, 633] on div "1st video" at bounding box center [126, 643] width 90 height 21
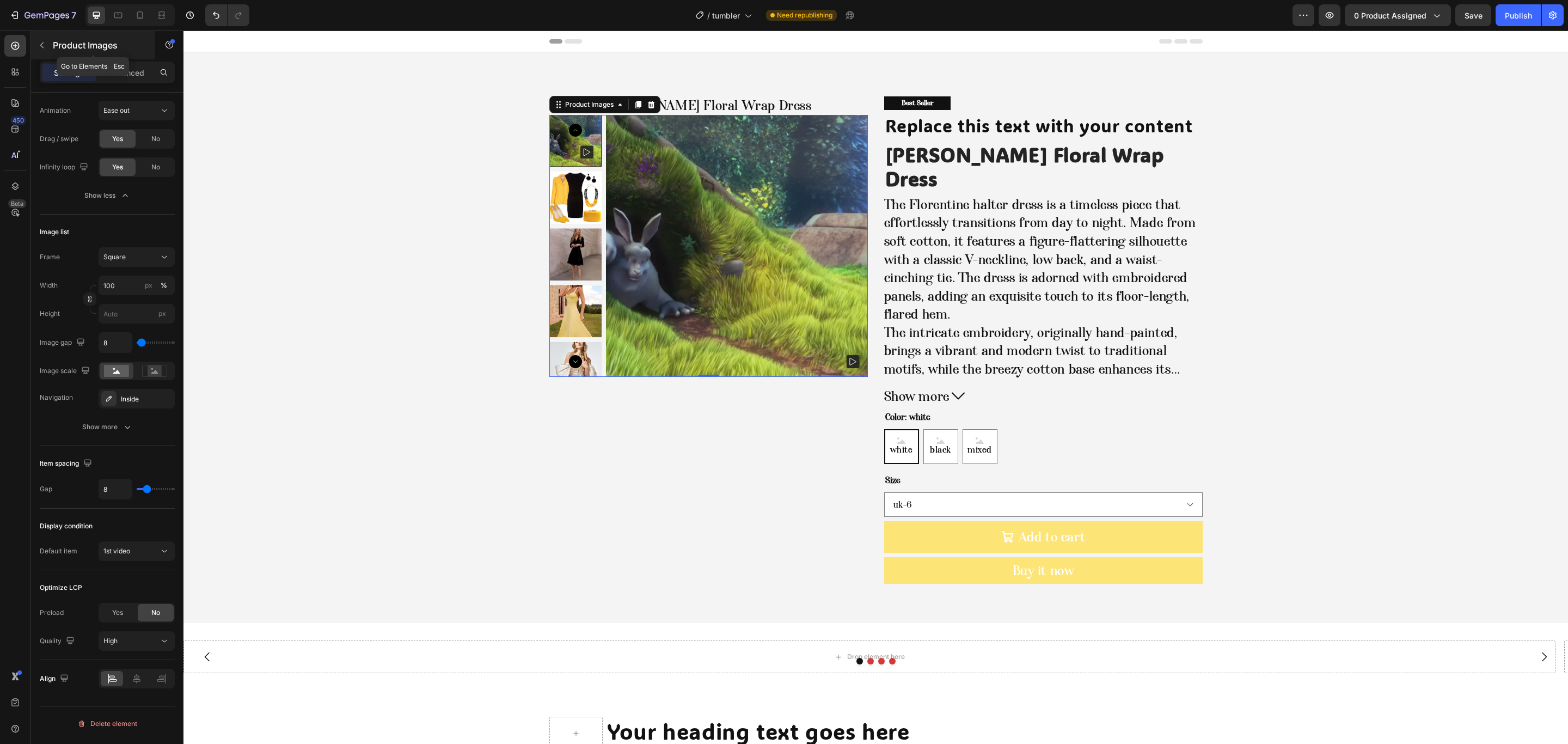
click at [56, 37] on div "Product Images" at bounding box center [93, 45] width 124 height 28
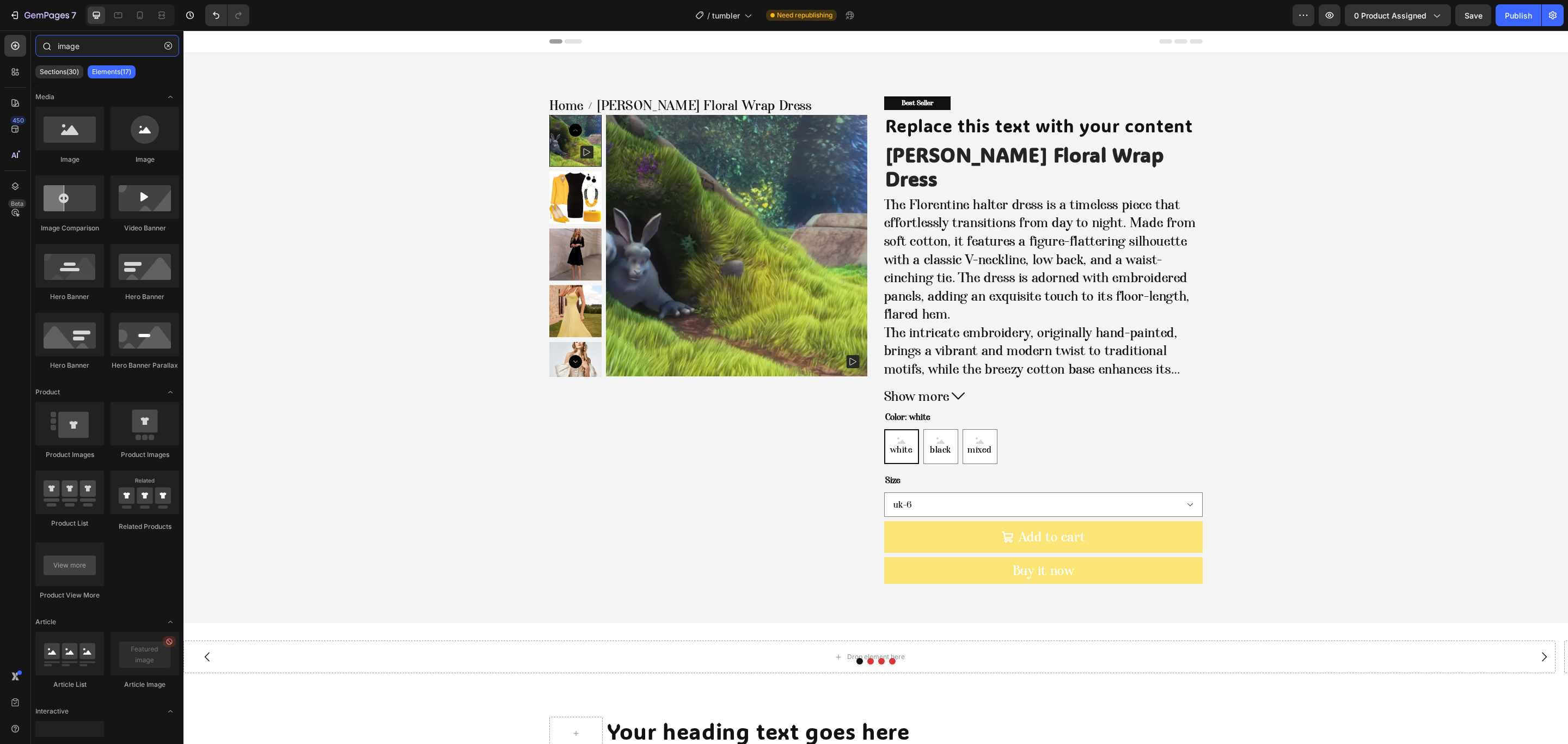
click at [80, 45] on input "image" at bounding box center [107, 46] width 144 height 22
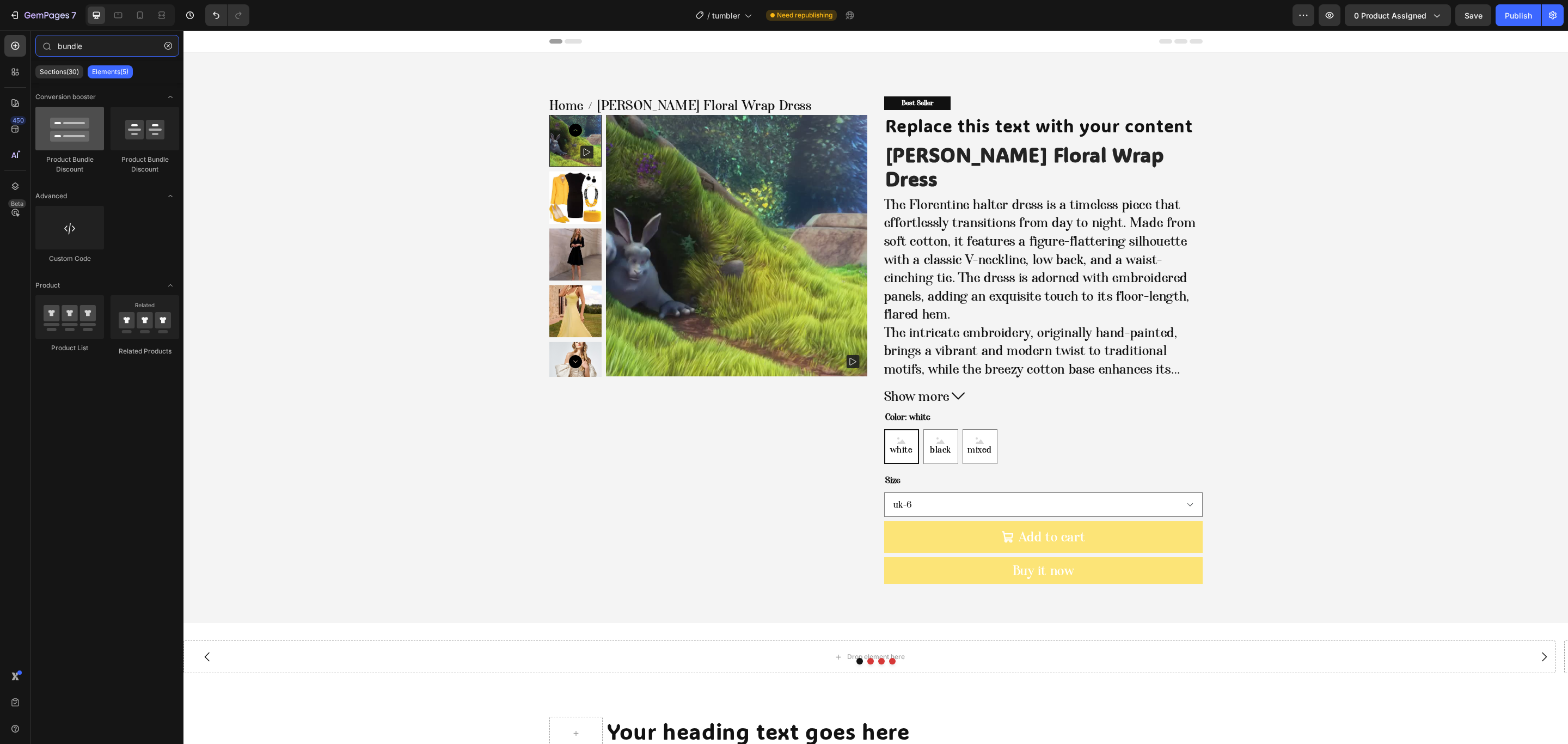
type input "bundle"
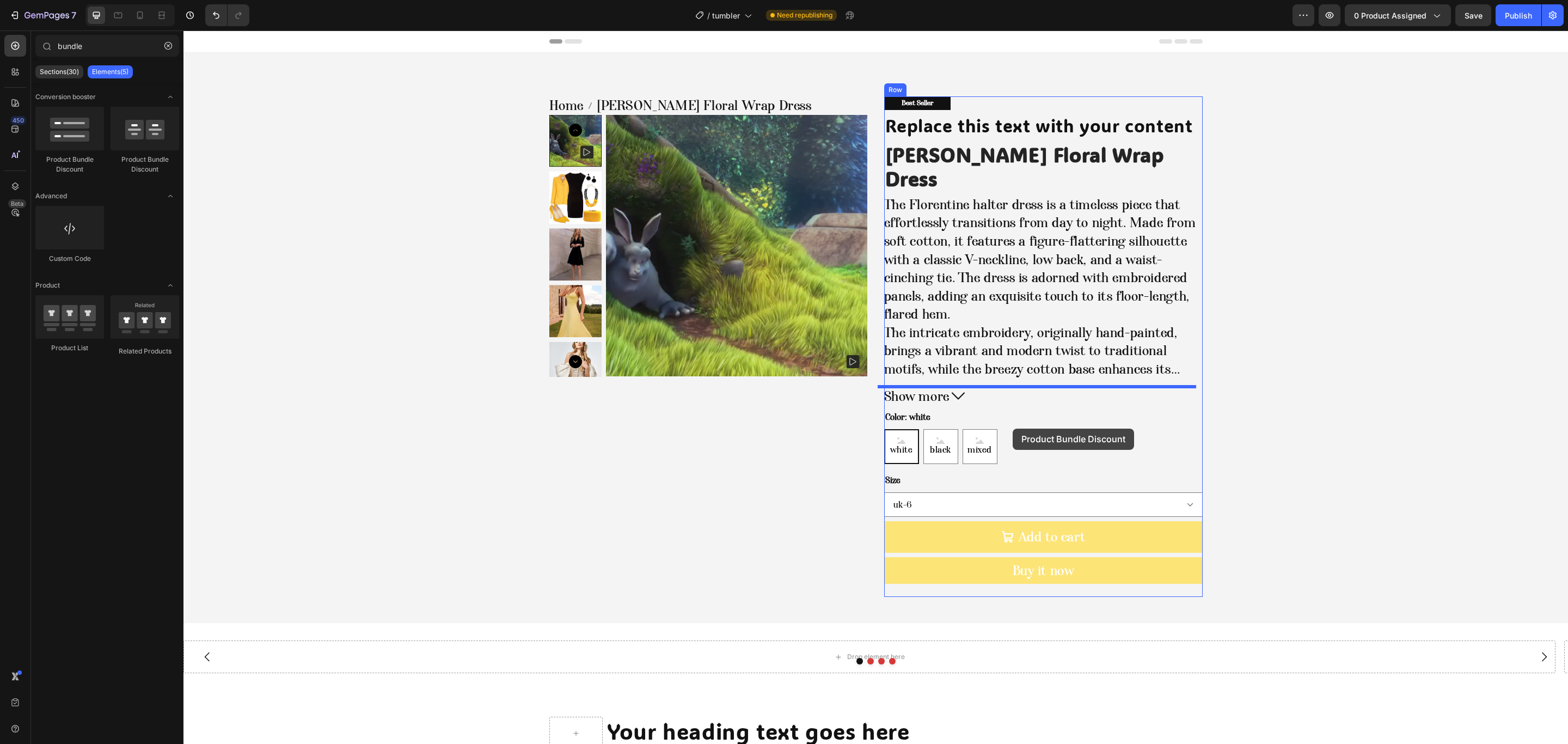
drag, startPoint x: 284, startPoint y: 168, endPoint x: 1013, endPoint y: 415, distance: 769.7
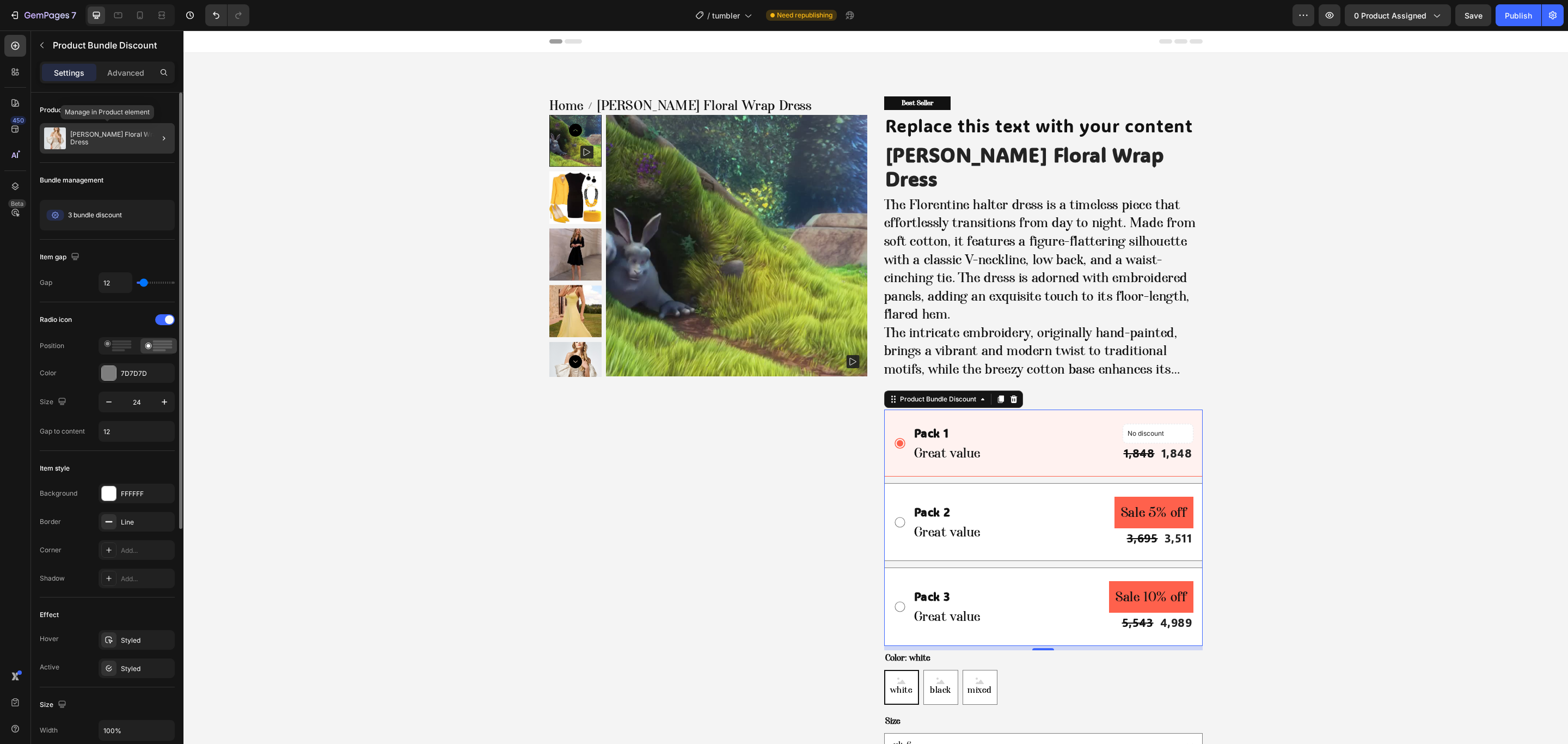
click at [56, 129] on img at bounding box center [54, 138] width 22 height 22
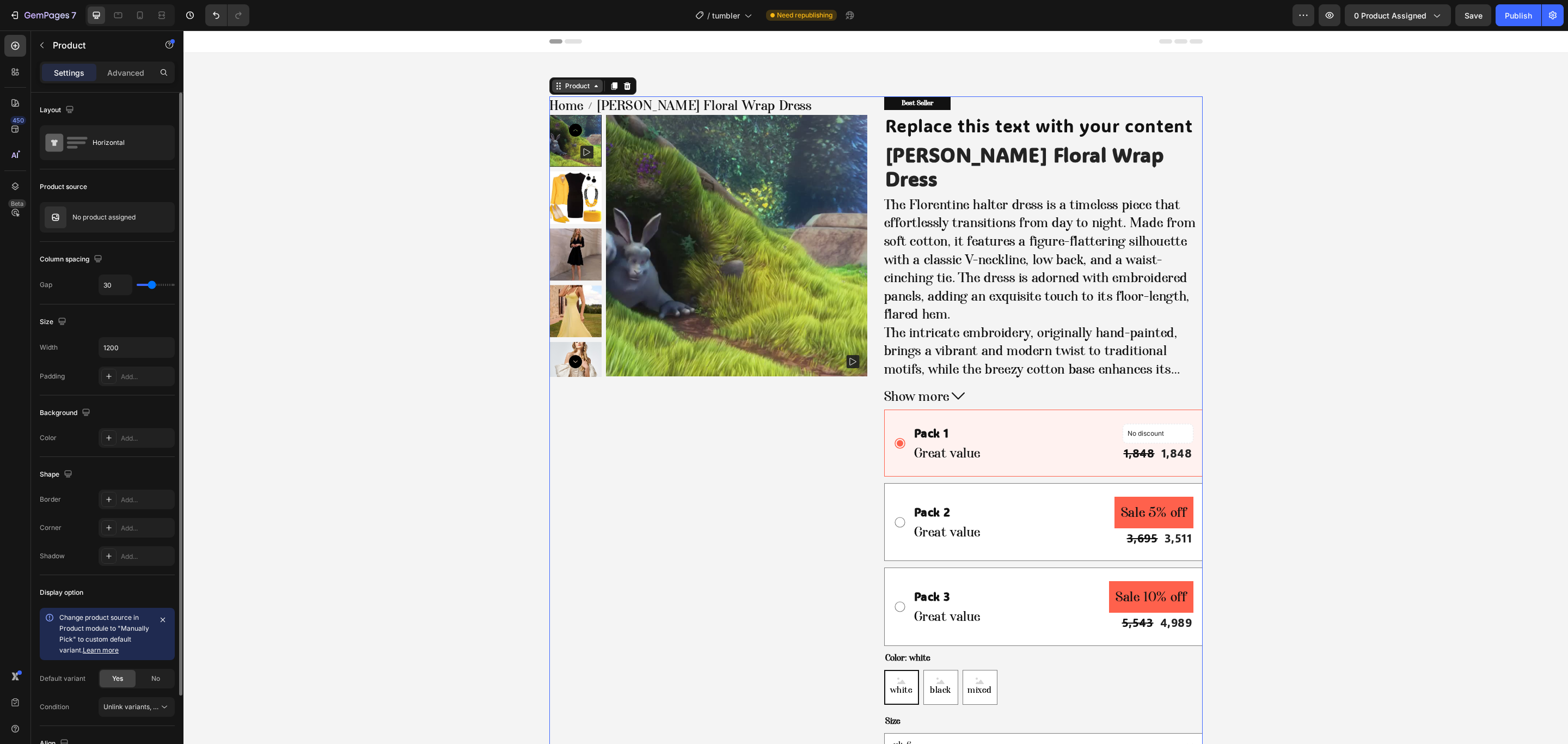
click at [592, 84] on icon at bounding box center [596, 86] width 9 height 9
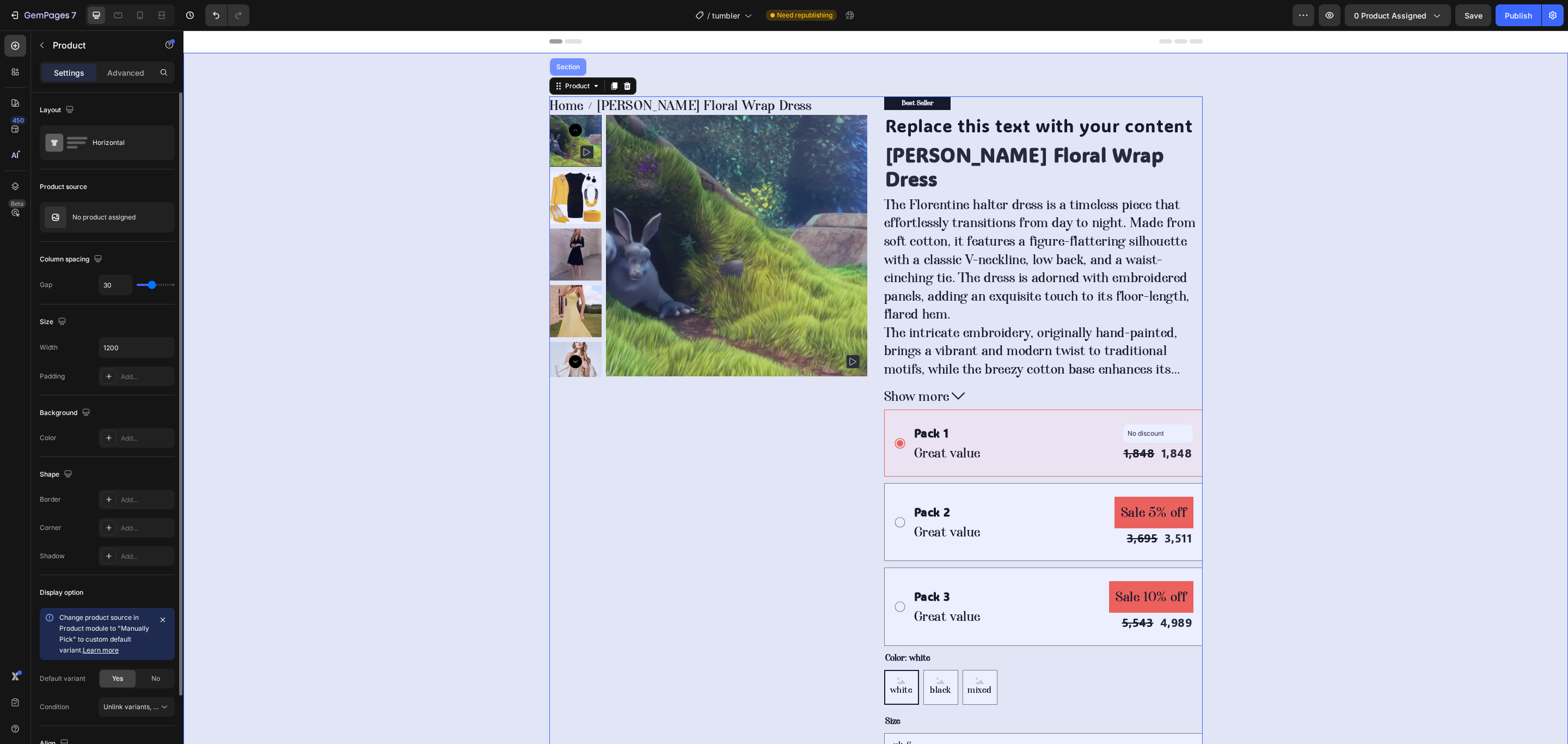
click at [569, 69] on div "Section" at bounding box center [568, 67] width 28 height 6
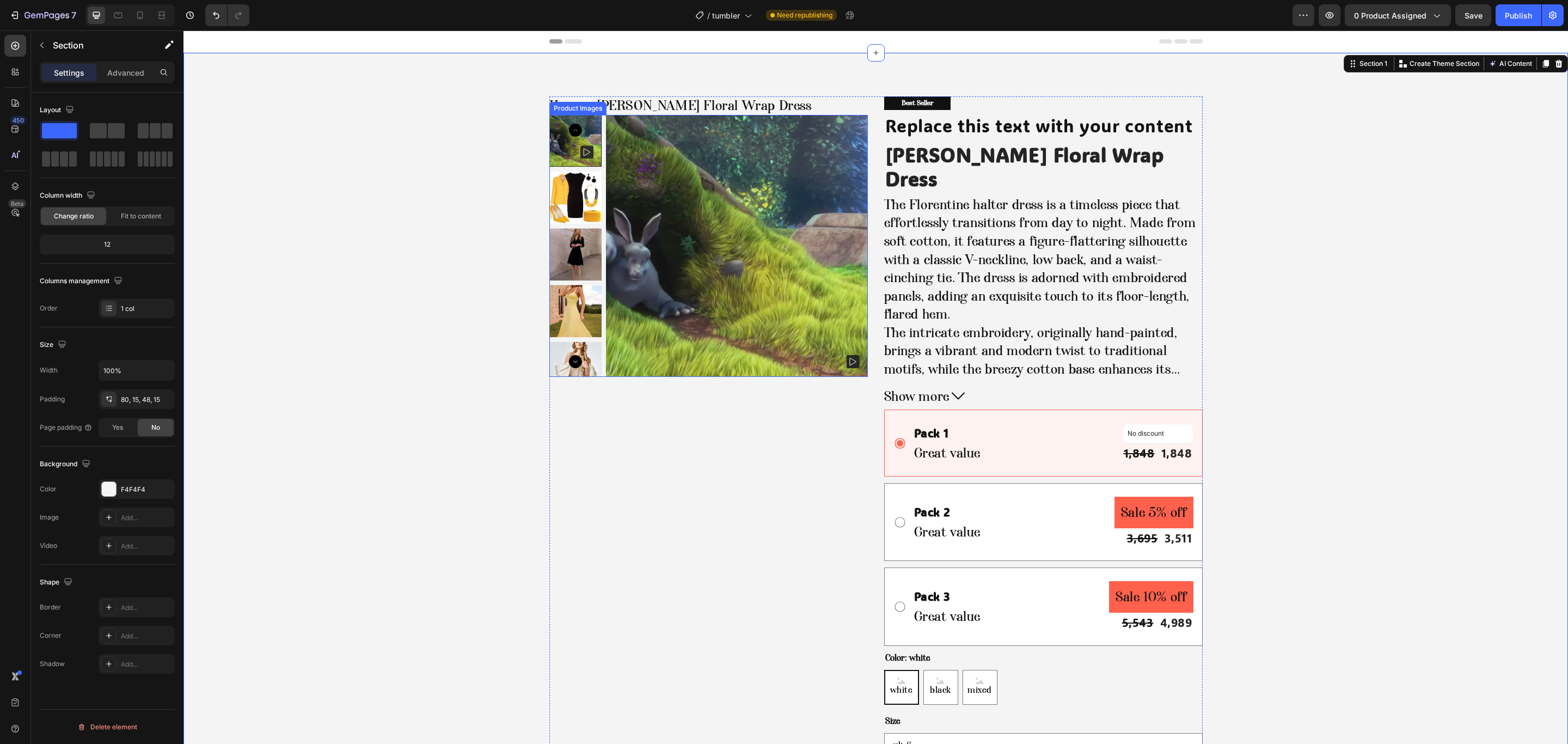
click at [744, 154] on img at bounding box center [736, 246] width 261 height 262
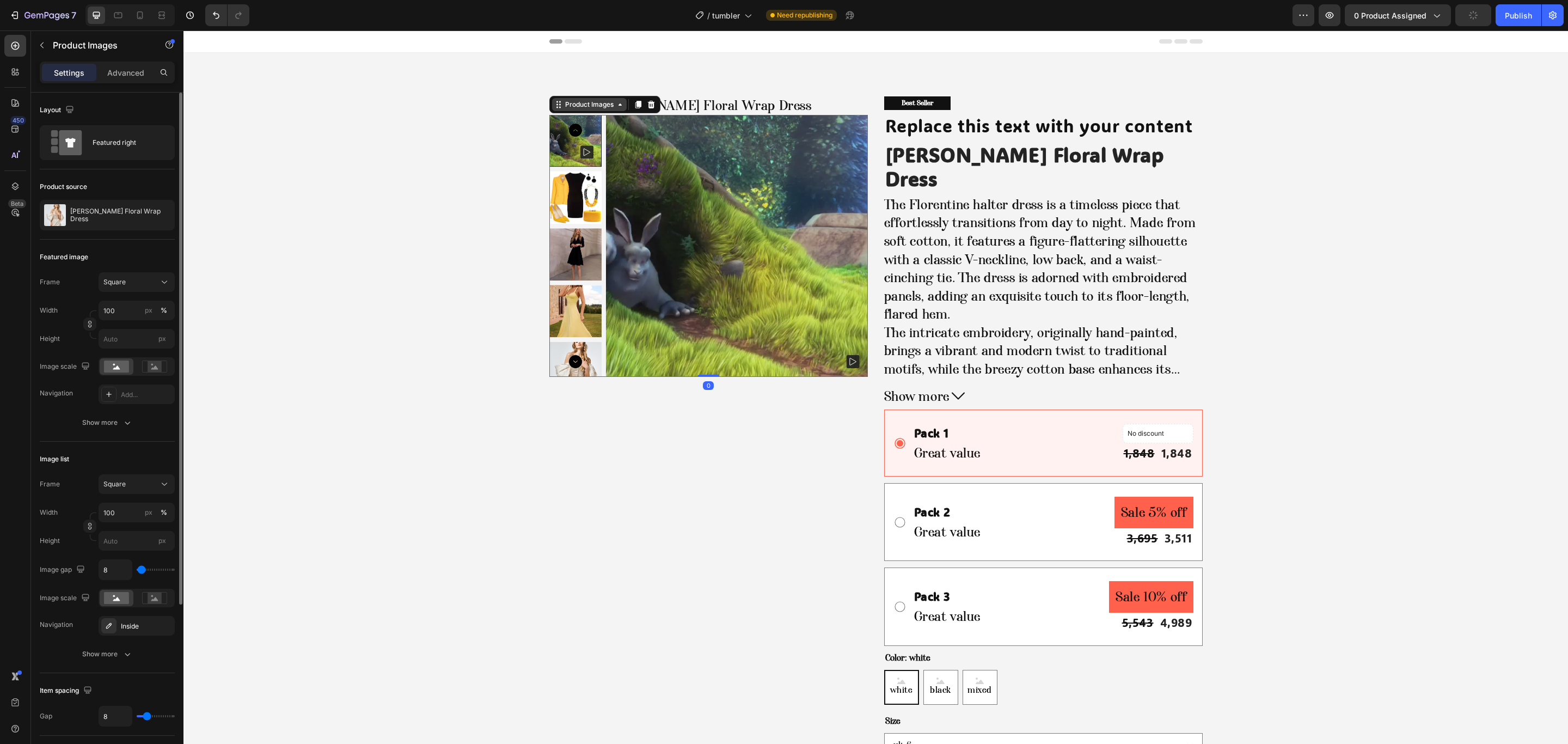
click at [587, 108] on div "Product Images" at bounding box center [589, 105] width 53 height 10
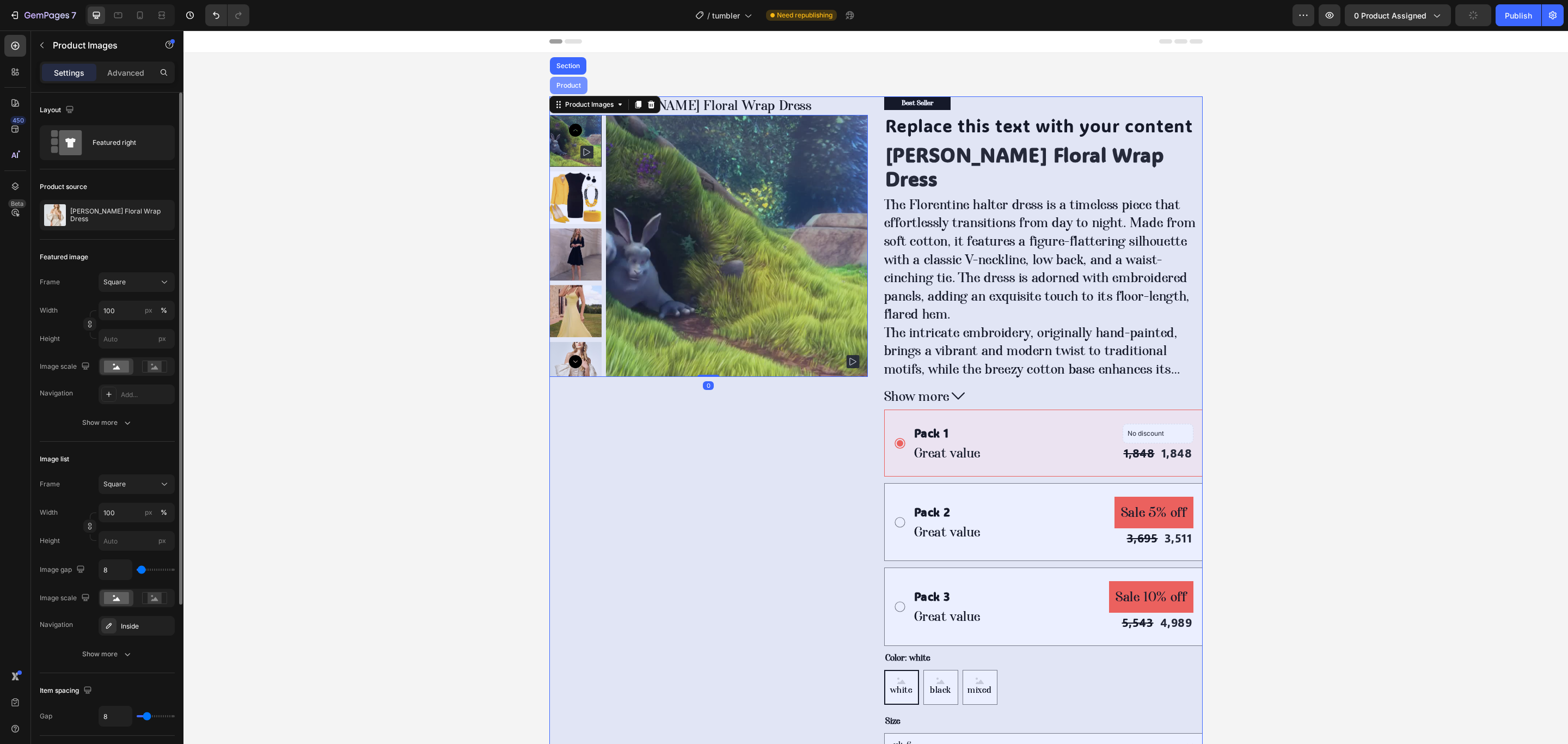
click at [561, 86] on div "Product" at bounding box center [569, 86] width 29 height 6
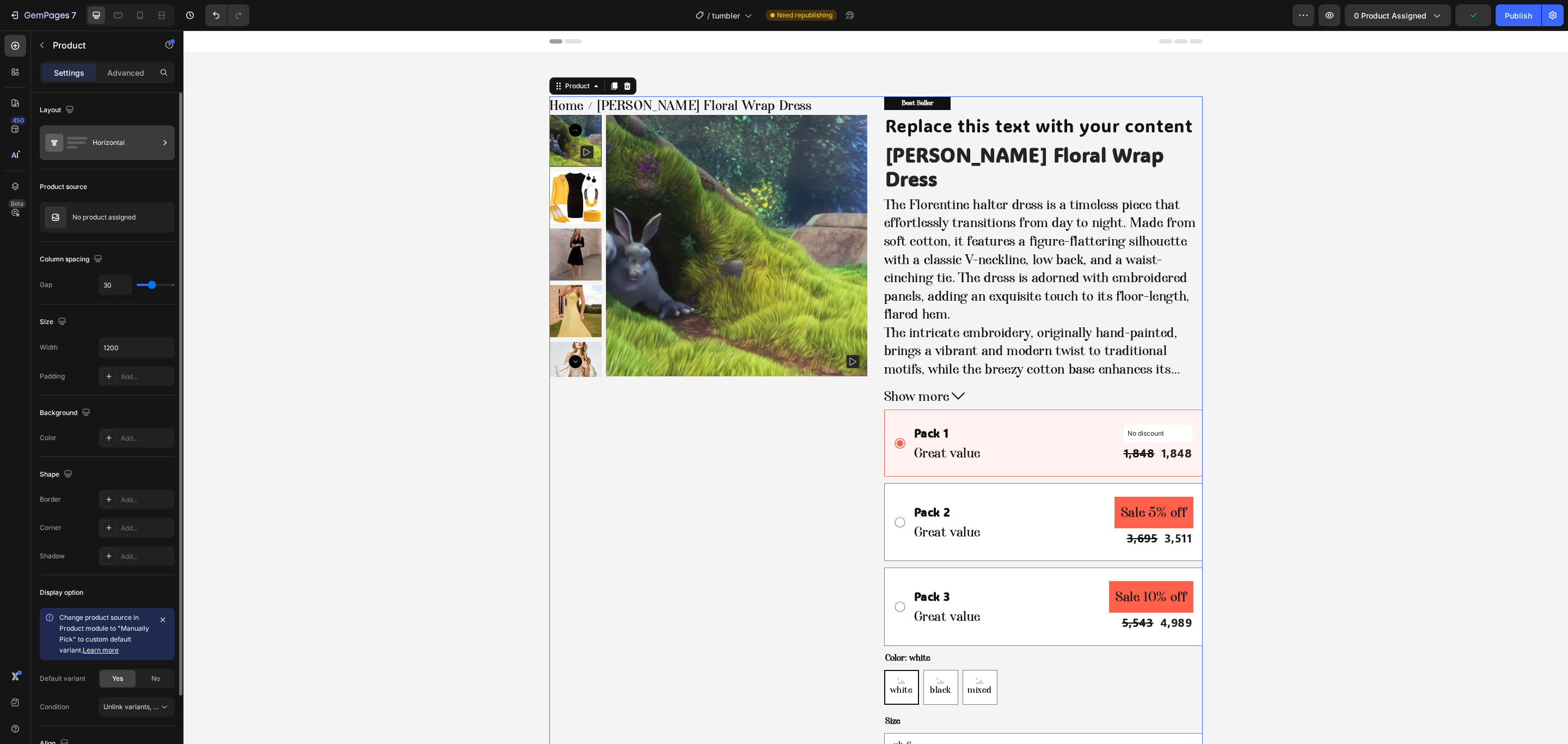
click at [94, 149] on div "Horizontal" at bounding box center [126, 142] width 66 height 25
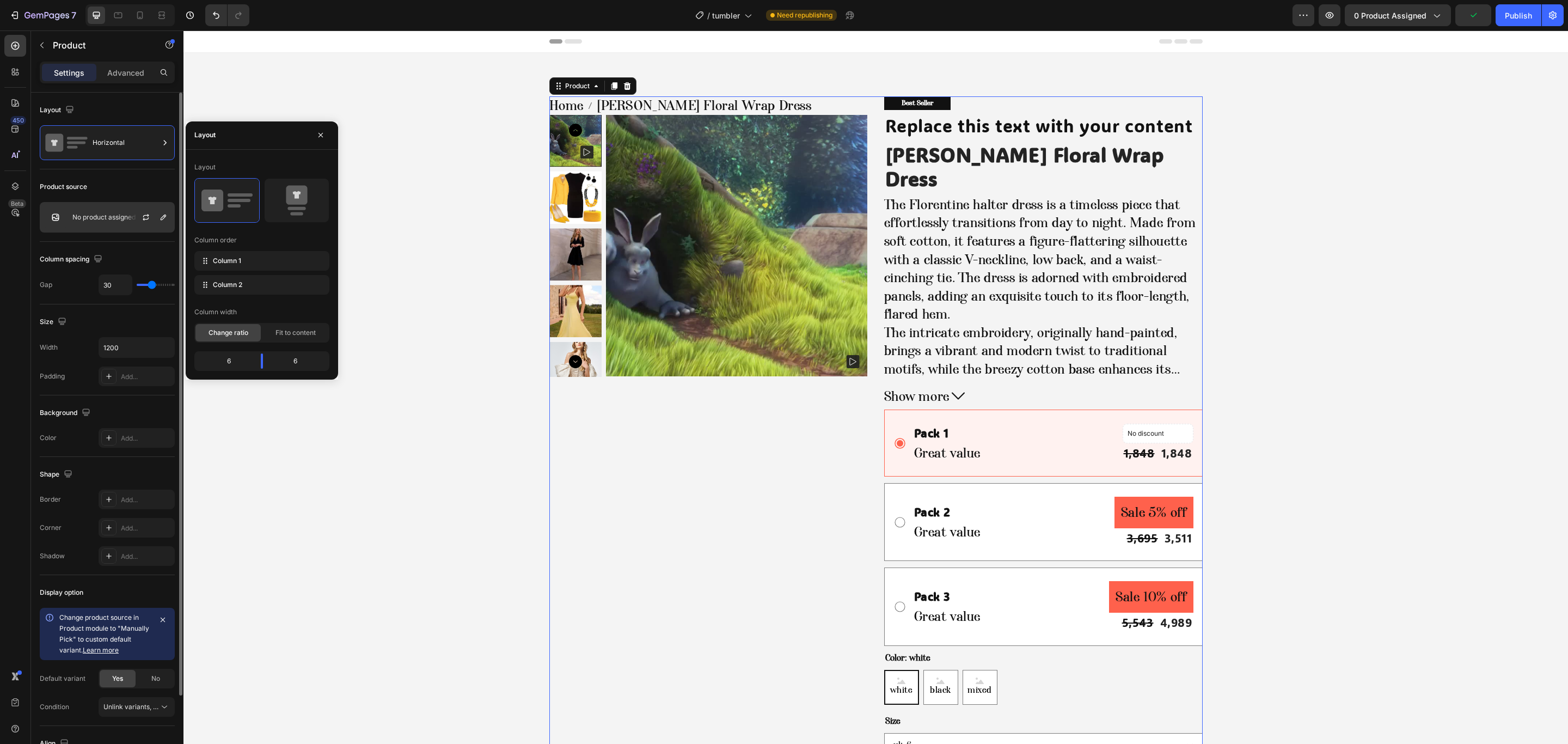
click at [94, 213] on div "No product assigned" at bounding box center [107, 218] width 135 height 30
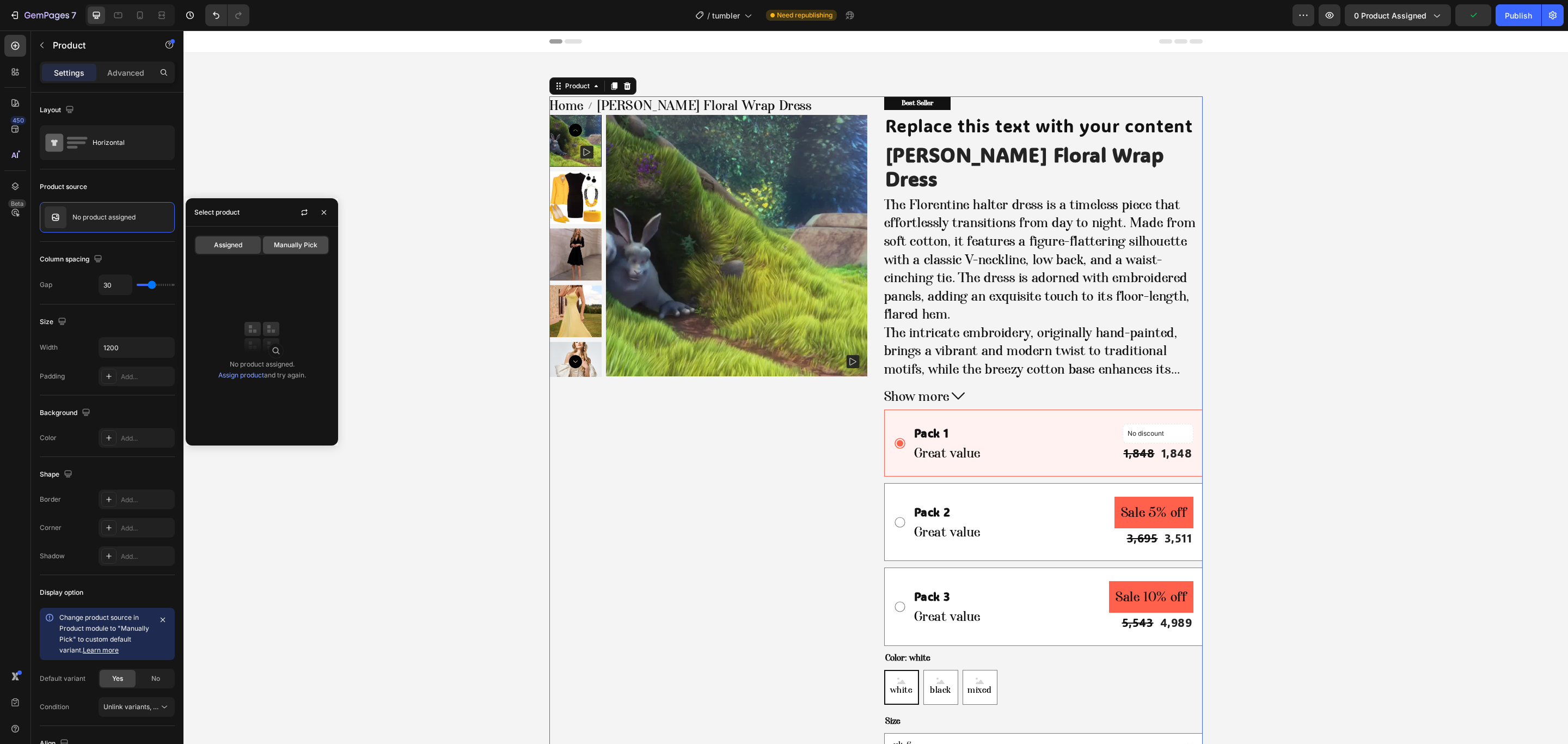
click at [289, 242] on span "Manually Pick" at bounding box center [295, 245] width 43 height 10
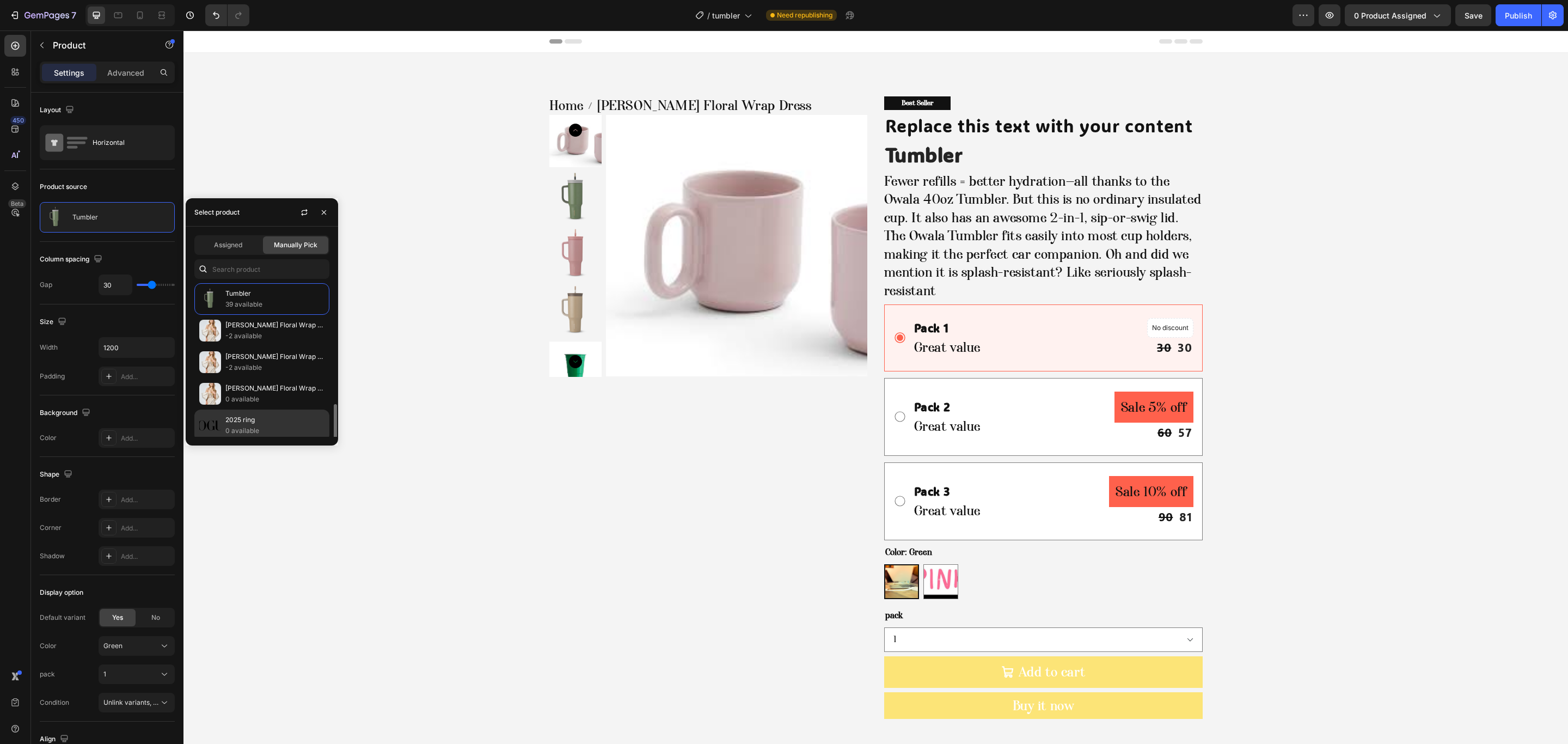
scroll to position [163, 0]
click at [213, 266] on input "text" at bounding box center [261, 269] width 135 height 20
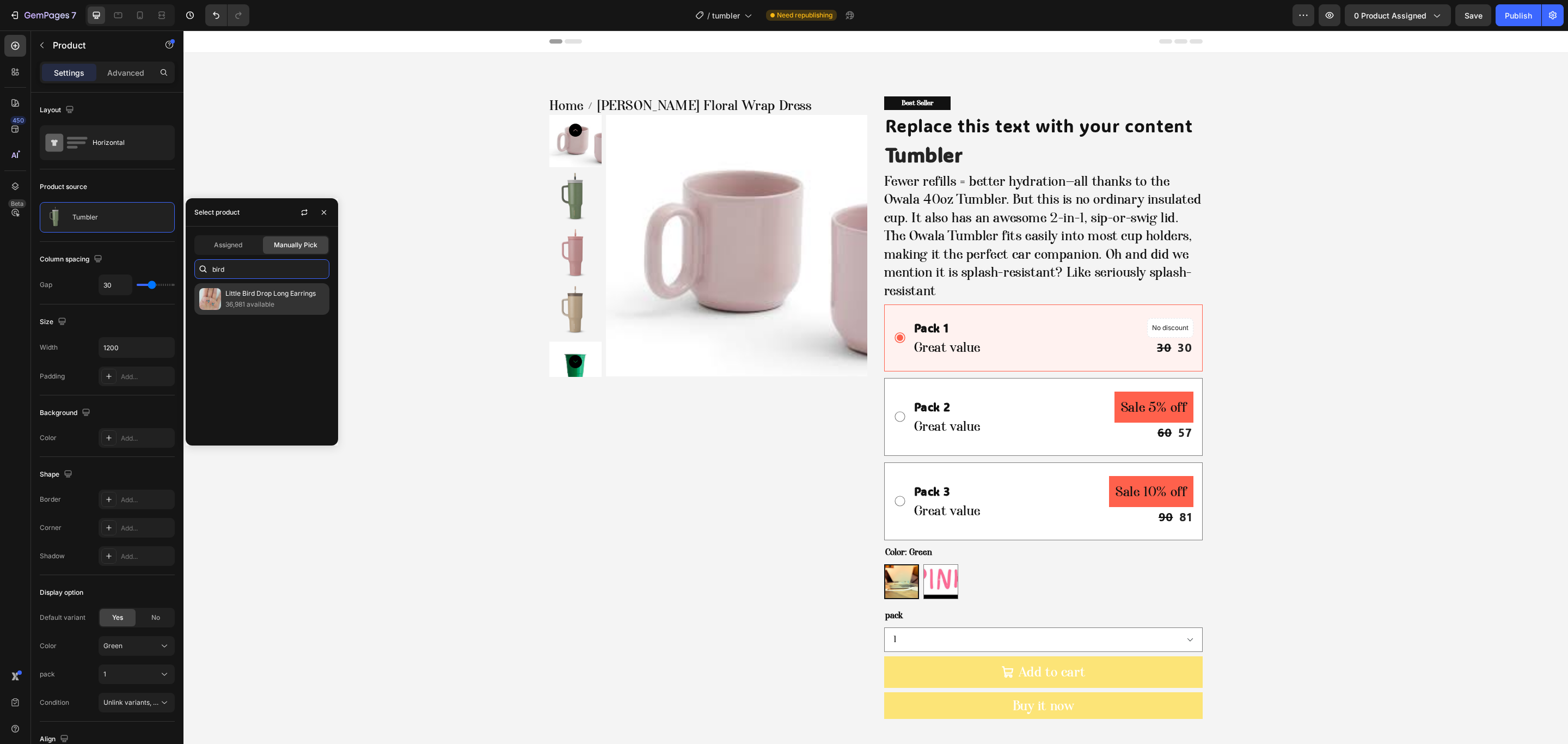
scroll to position [0, 0]
type input "bird"
click at [242, 314] on div "Little Bird Drop Long Earrings 36,981 available" at bounding box center [261, 298] width 135 height 31
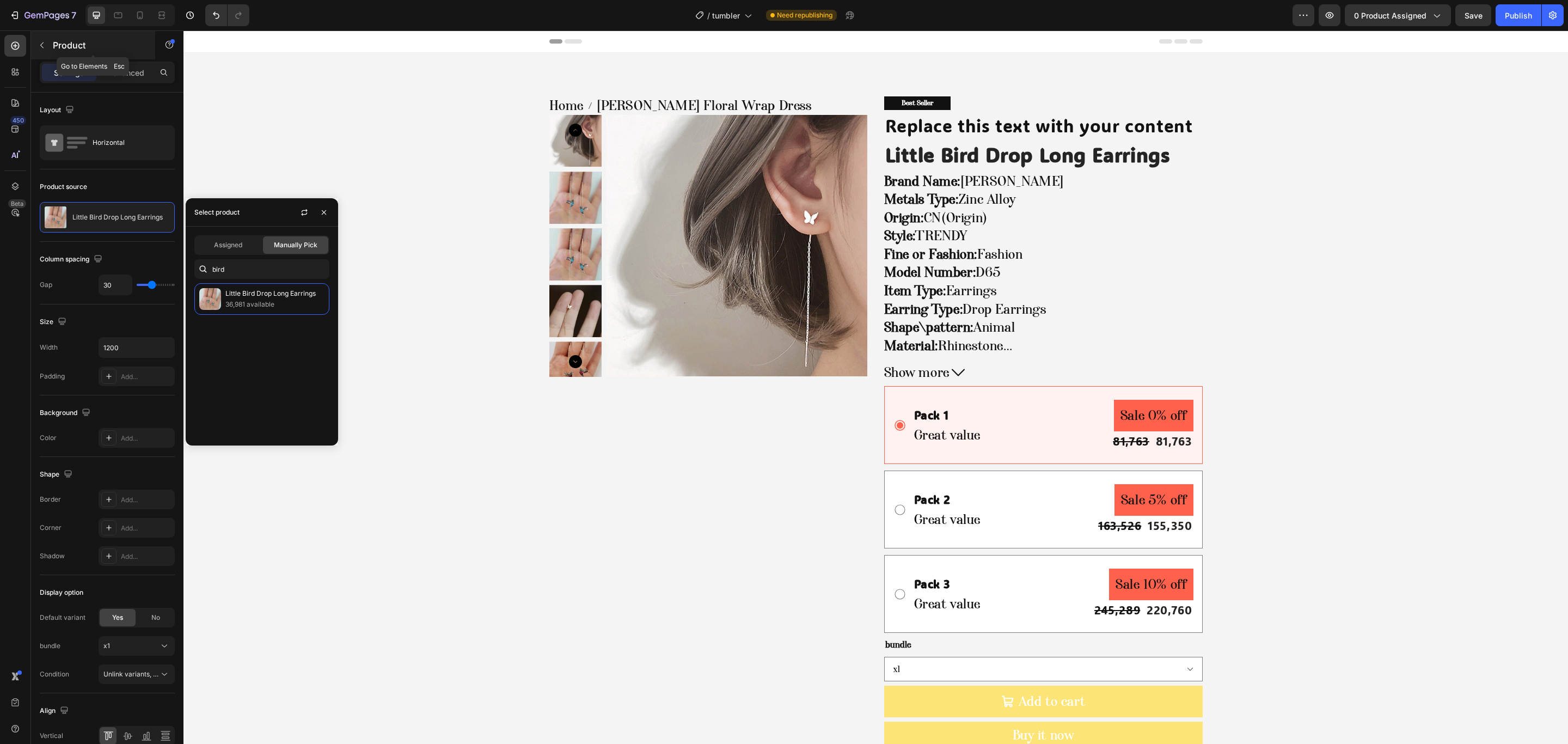
drag, startPoint x: 49, startPoint y: 46, endPoint x: 86, endPoint y: 58, distance: 38.9
click at [53, 46] on div "Product" at bounding box center [93, 45] width 124 height 28
